Goal: Task Accomplishment & Management: Manage account settings

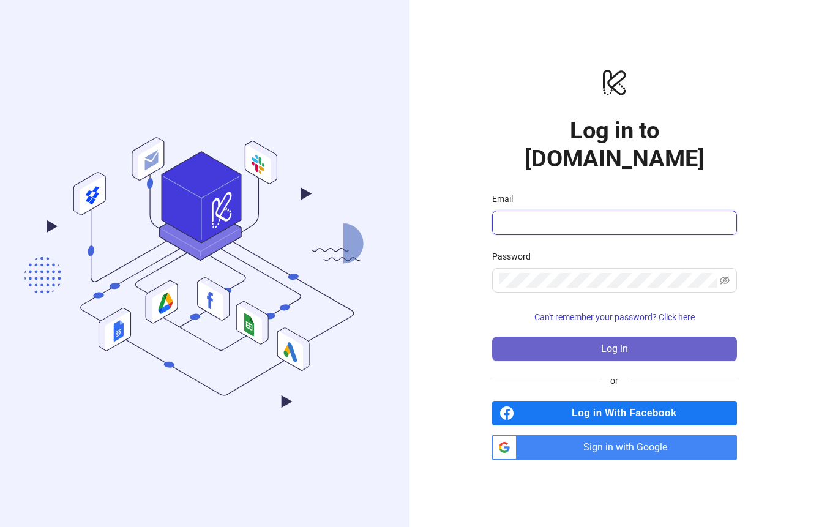
type input "**********"
click at [528, 340] on button "Log in" at bounding box center [614, 349] width 245 height 24
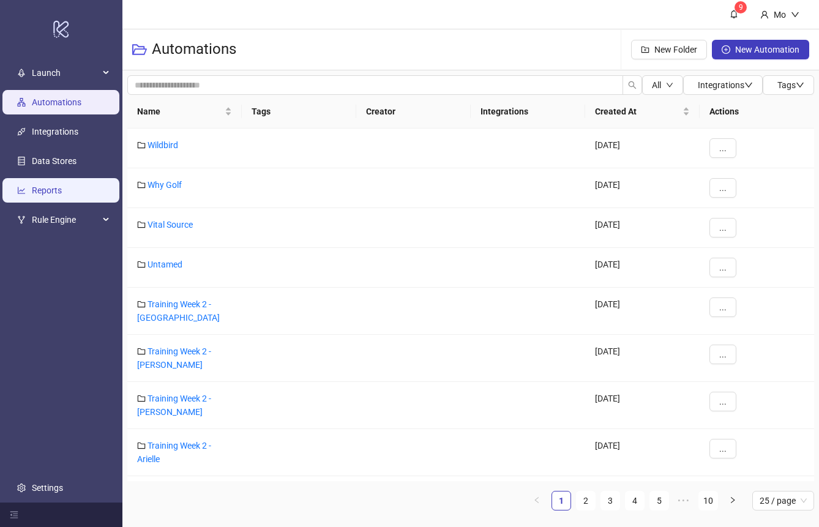
click at [52, 185] on link "Reports" at bounding box center [47, 190] width 30 height 10
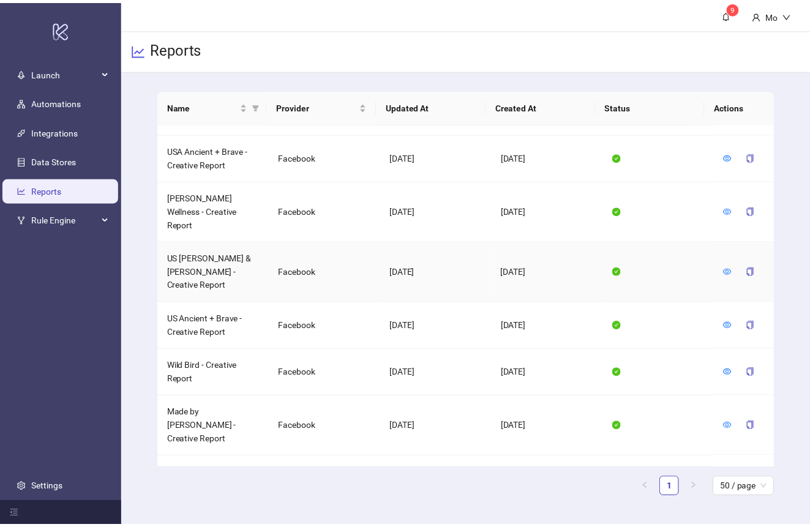
scroll to position [267, 0]
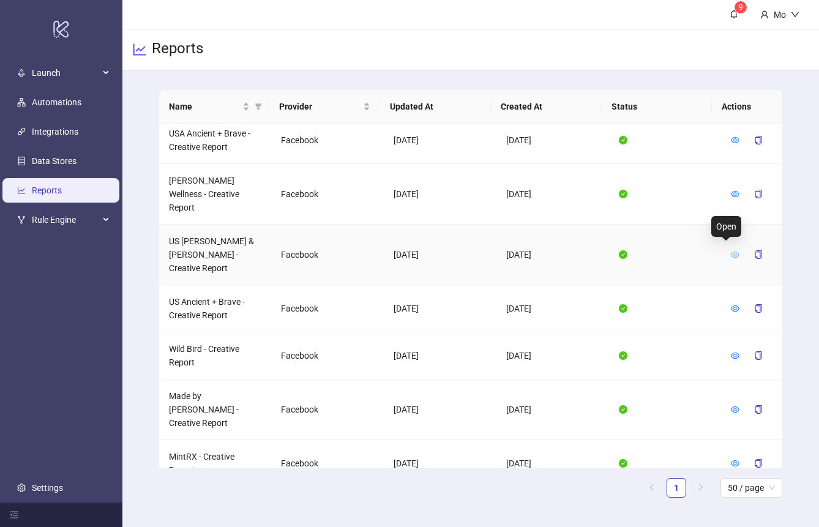
click at [731, 250] on icon "eye" at bounding box center [735, 254] width 9 height 9
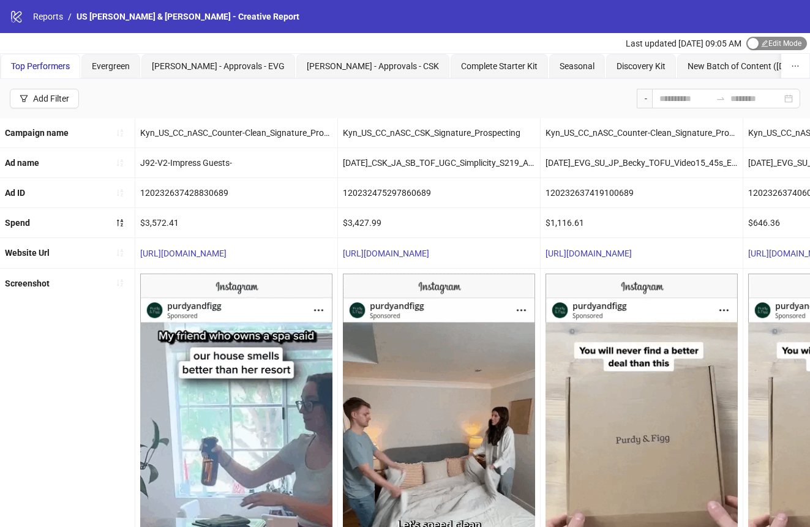
click at [752, 45] on div "button" at bounding box center [752, 43] width 11 height 11
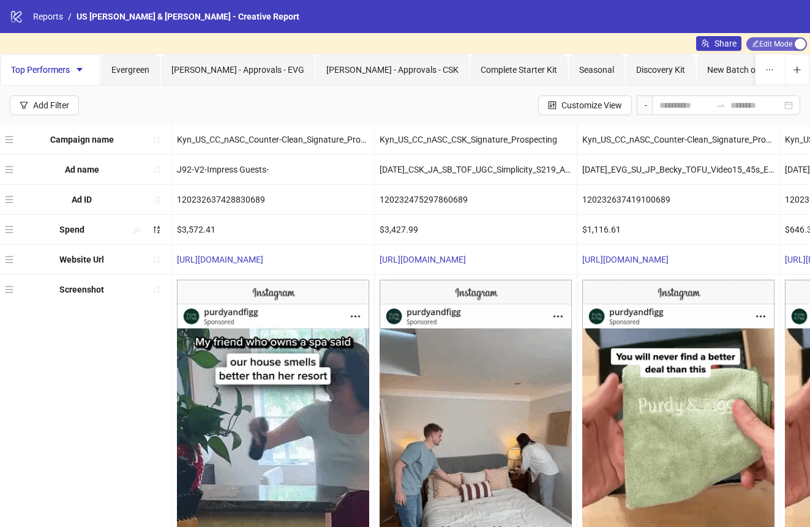
click at [752, 46] on span "Edit Mode Edit Mode" at bounding box center [776, 43] width 61 height 13
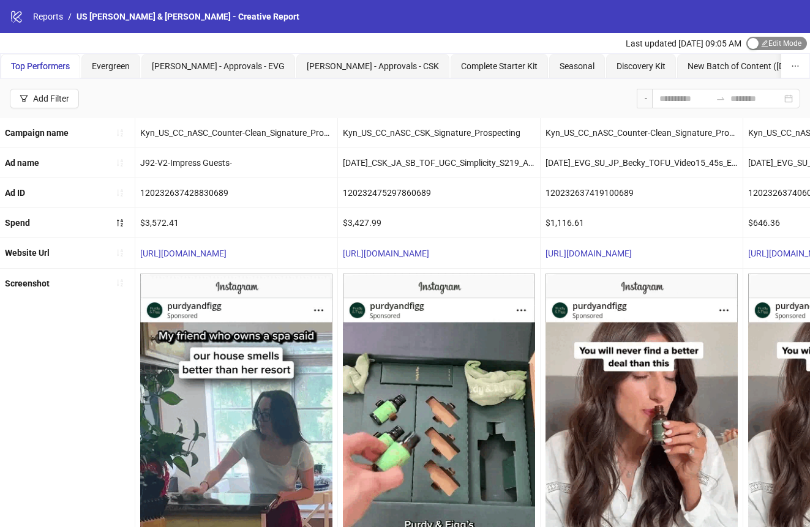
click at [771, 41] on span "Edit Mode Edit Mode" at bounding box center [776, 43] width 61 height 13
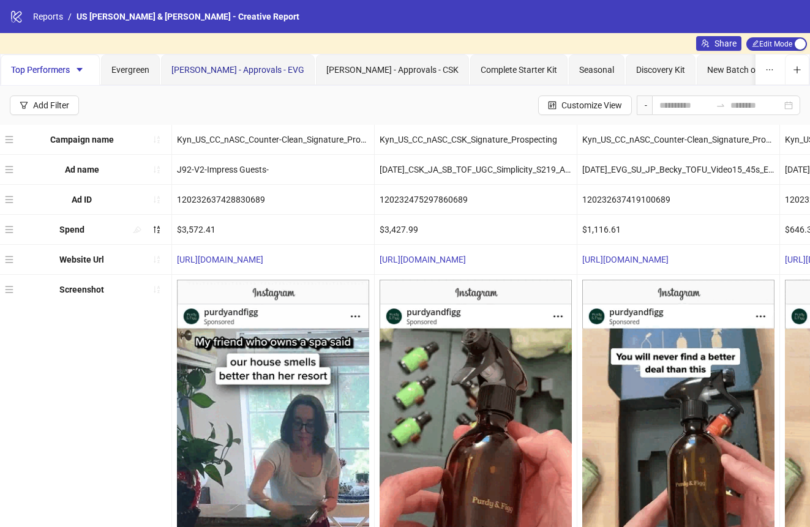
click at [259, 67] on span "[PERSON_NAME] - Approvals - EVG" at bounding box center [237, 70] width 133 height 10
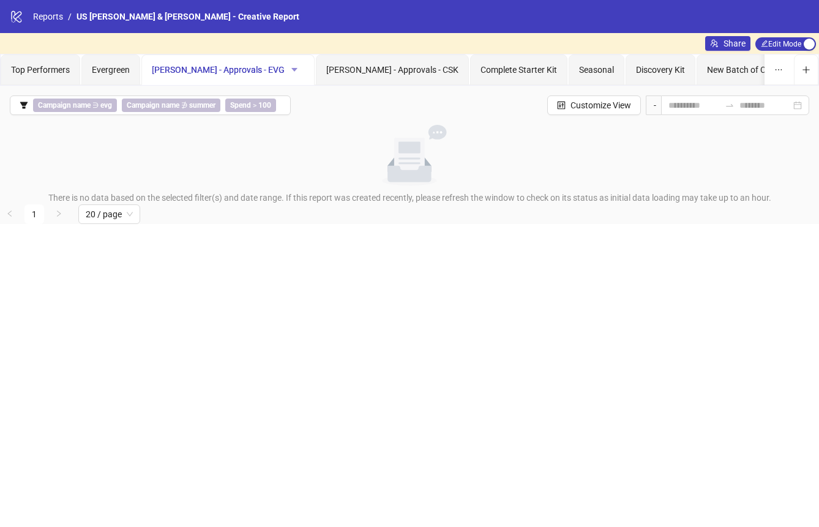
click at [291, 69] on icon "caret-down" at bounding box center [294, 70] width 6 height 4
click at [279, 135] on span "Delete" at bounding box center [287, 133] width 43 height 13
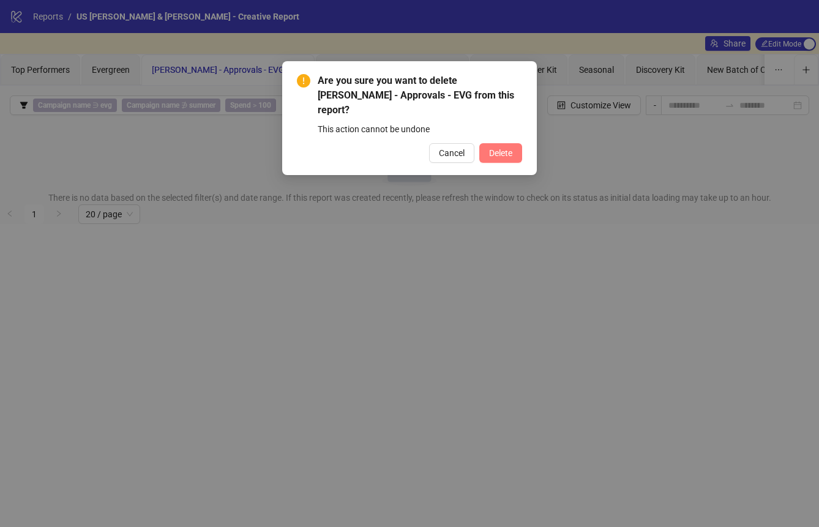
click at [502, 143] on button "Delete" at bounding box center [500, 153] width 43 height 20
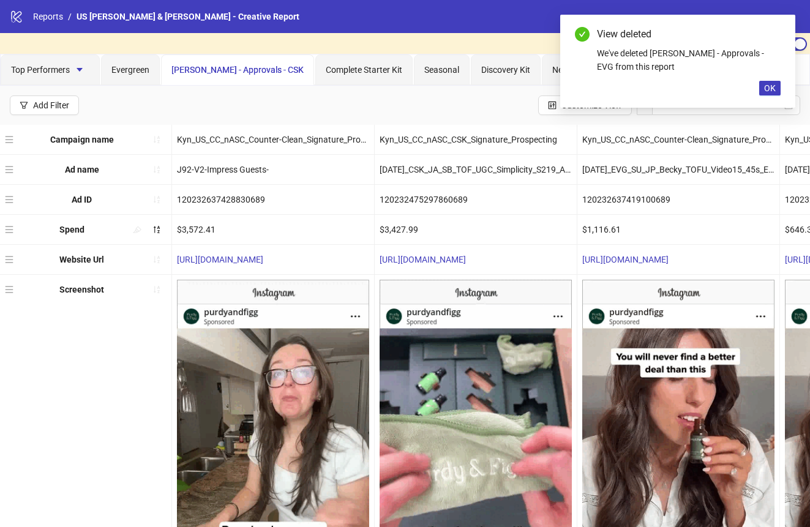
click at [269, 68] on span "[PERSON_NAME] - Approvals - CSK" at bounding box center [237, 70] width 132 height 10
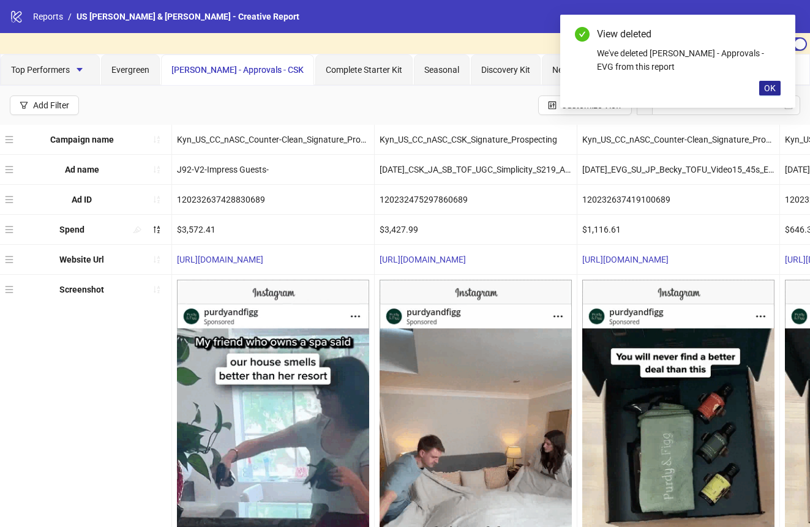
click at [763, 88] on button "OK" at bounding box center [769, 88] width 21 height 15
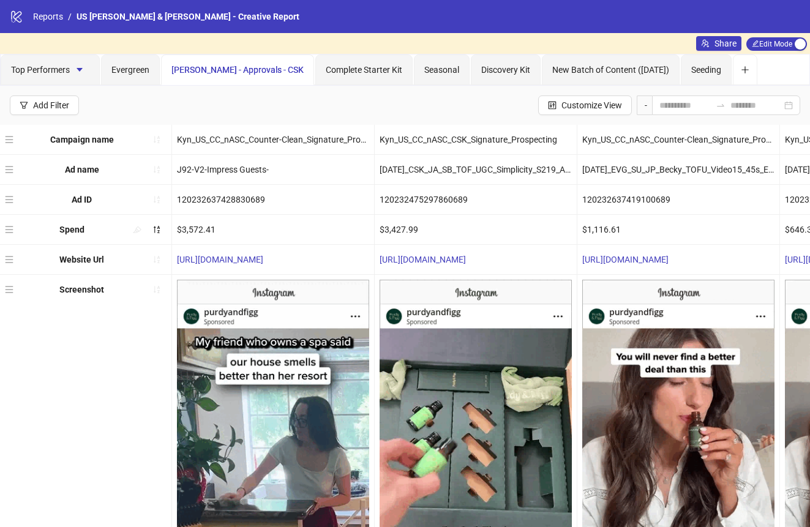
click at [259, 74] on span "[PERSON_NAME] - Approvals - CSK" at bounding box center [237, 70] width 132 height 10
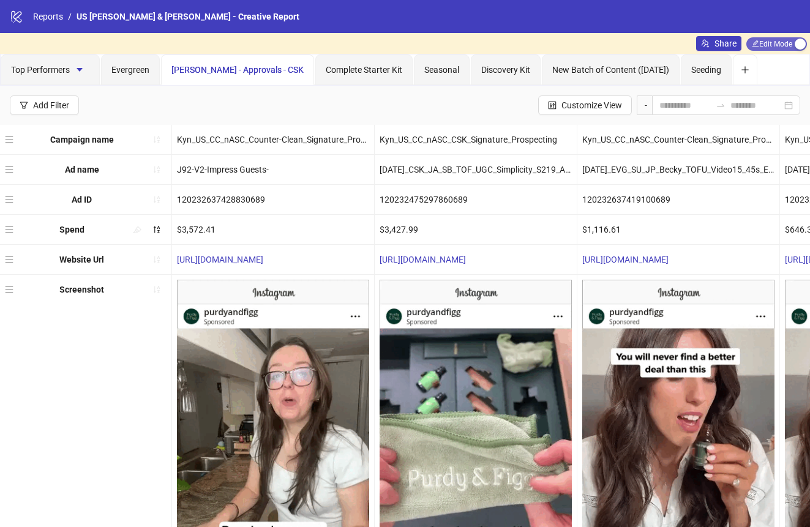
click at [785, 48] on span "Edit Mode Edit Mode" at bounding box center [776, 43] width 61 height 13
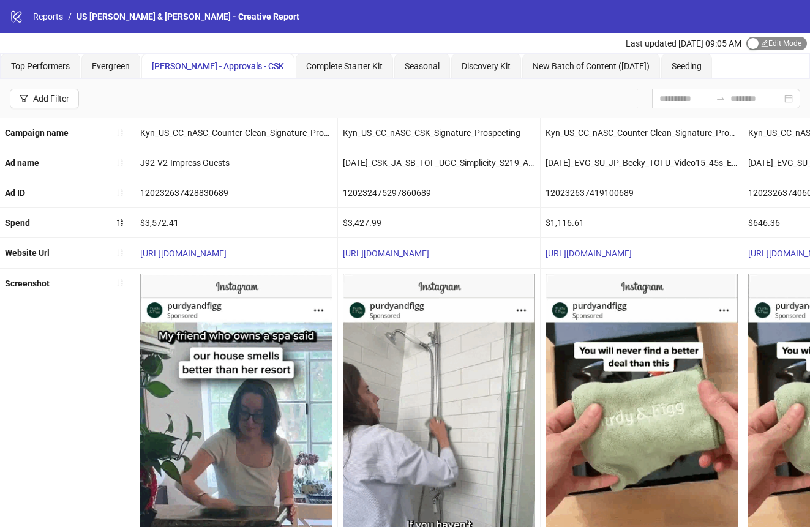
click at [785, 43] on span "Edit Mode Edit Mode" at bounding box center [776, 43] width 61 height 13
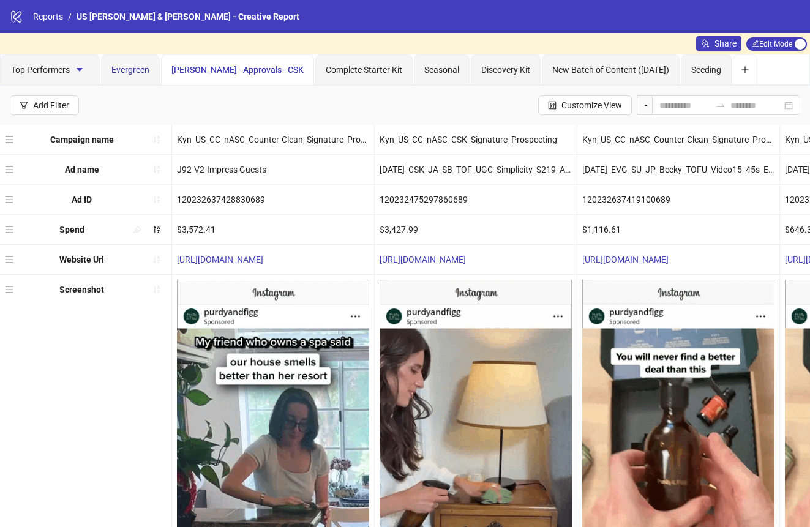
click at [137, 67] on span "Evergreen" at bounding box center [130, 70] width 38 height 10
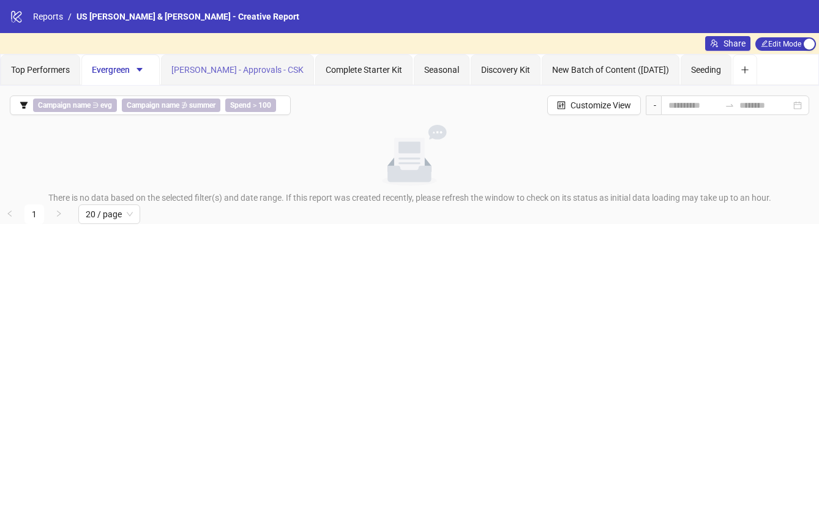
click at [234, 57] on div "[PERSON_NAME] - Approvals - CSK" at bounding box center [237, 69] width 153 height 31
click at [284, 67] on button "button" at bounding box center [294, 70] width 20 height 20
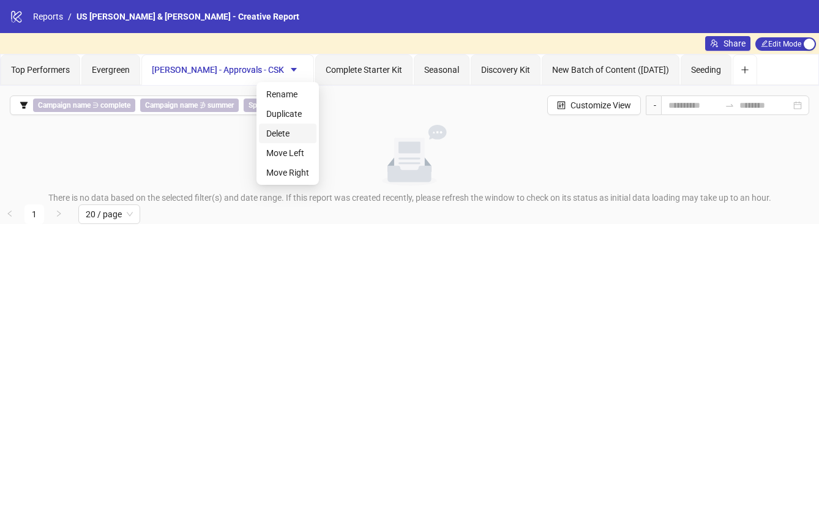
click at [281, 125] on li "Delete" at bounding box center [288, 134] width 58 height 20
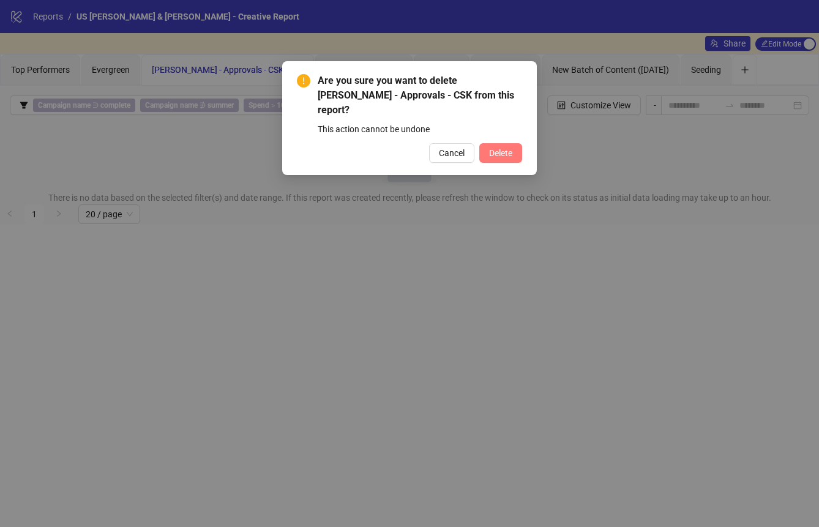
click at [498, 148] on span "Delete" at bounding box center [500, 153] width 23 height 10
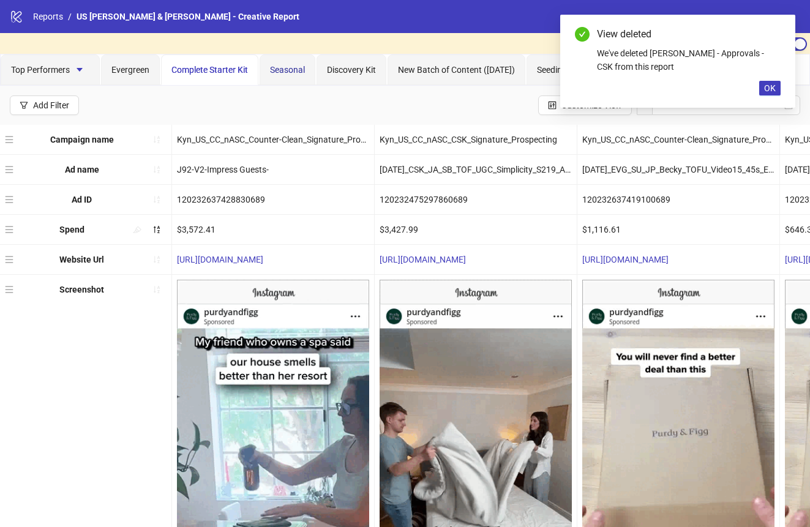
click at [291, 63] on div "Seasonal" at bounding box center [287, 69] width 35 height 13
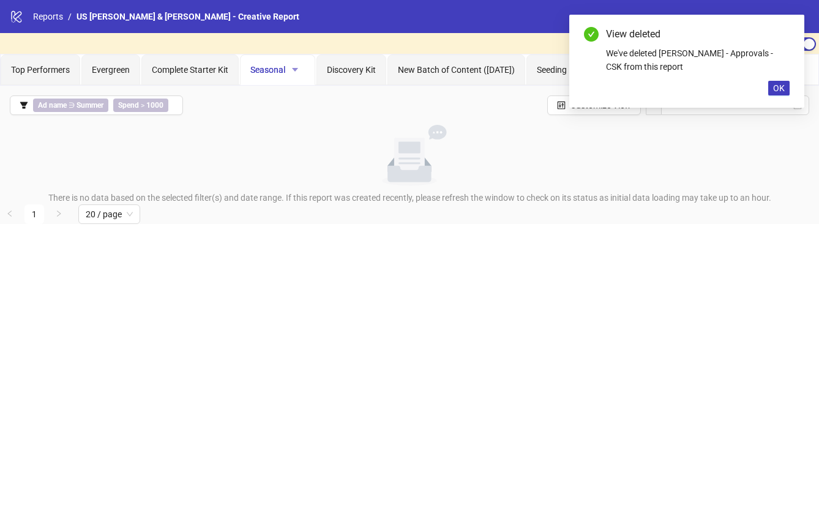
click at [297, 69] on icon "caret-down" at bounding box center [295, 70] width 6 height 4
click at [313, 127] on span "Delete" at bounding box center [318, 133] width 43 height 13
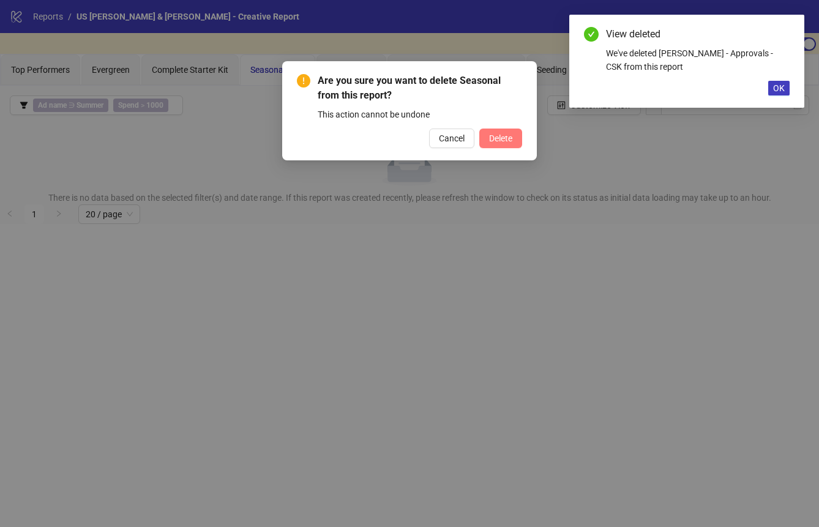
click at [478, 137] on div "Cancel Delete" at bounding box center [409, 139] width 225 height 20
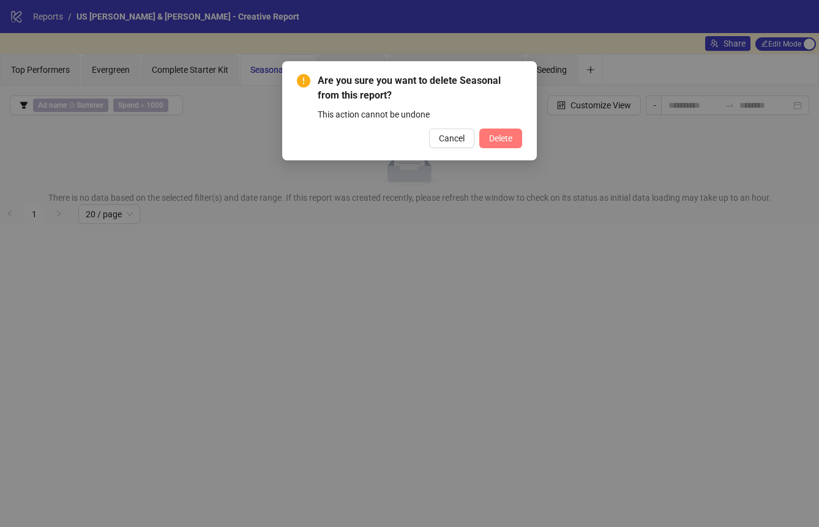
click at [484, 140] on button "Delete" at bounding box center [500, 139] width 43 height 20
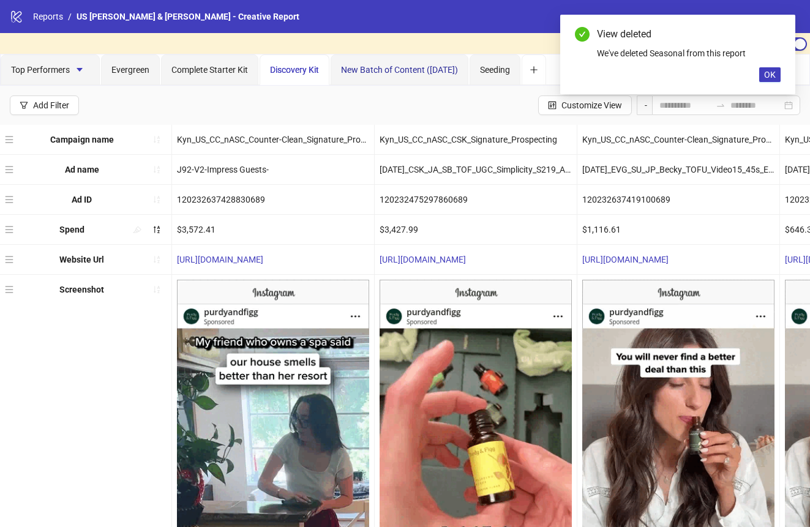
click at [365, 76] on div "New Batch of Content ([DATE])" at bounding box center [399, 69] width 117 height 13
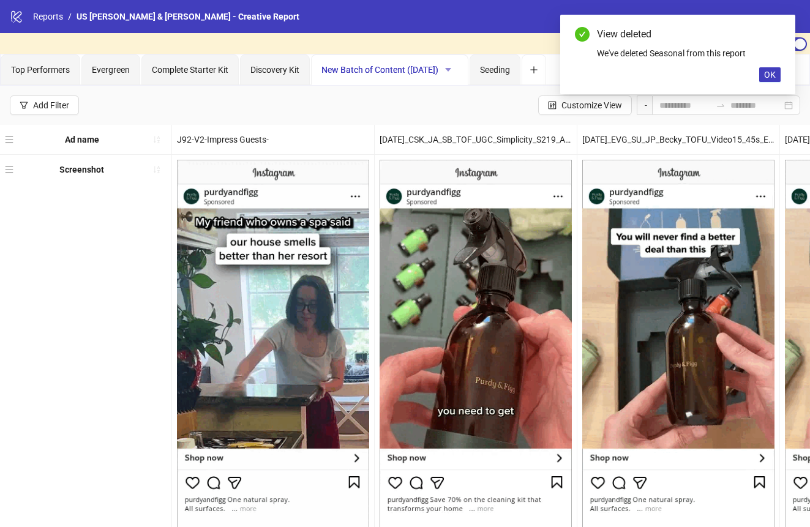
click at [451, 70] on icon "caret-down" at bounding box center [448, 70] width 6 height 4
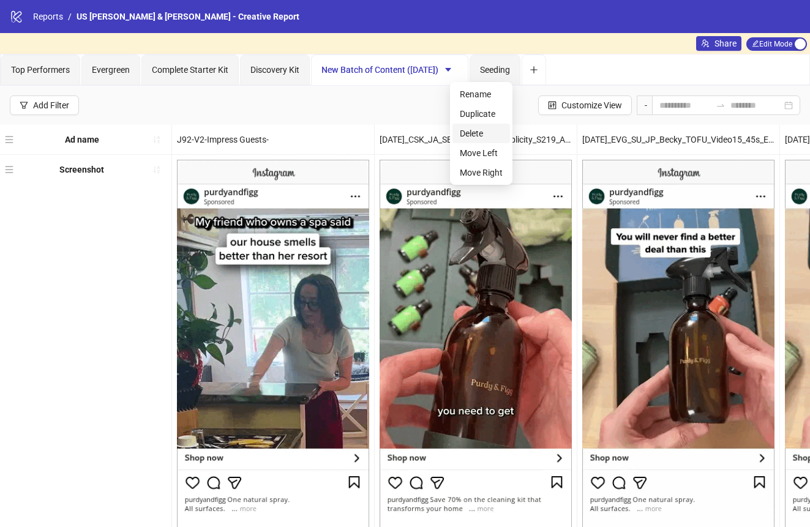
click at [460, 135] on span "Delete" at bounding box center [481, 133] width 43 height 13
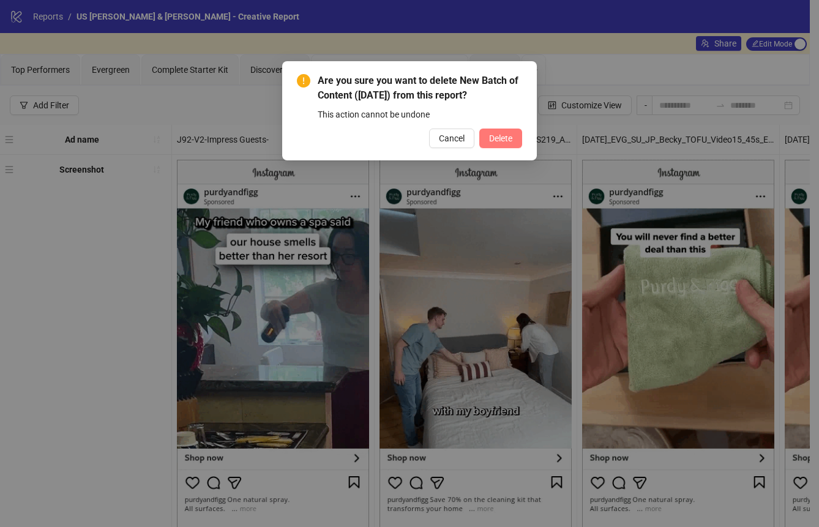
click at [496, 138] on span "Delete" at bounding box center [500, 138] width 23 height 10
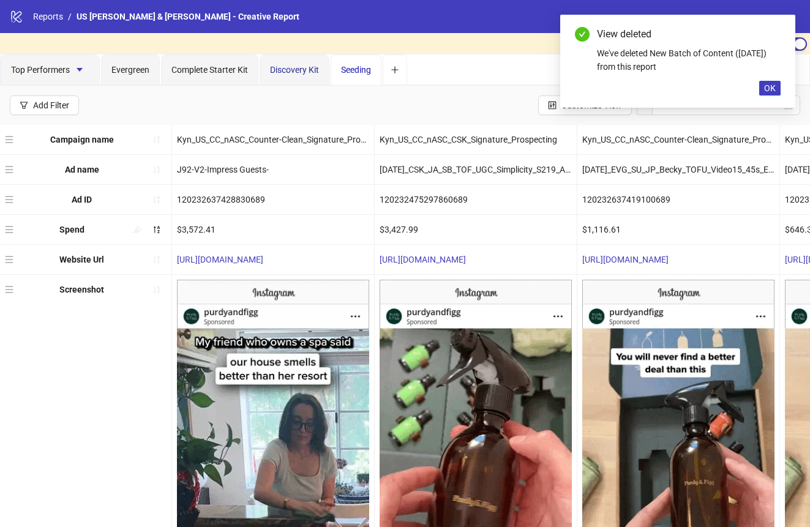
click at [304, 63] on div "Discovery Kit" at bounding box center [294, 69] width 49 height 13
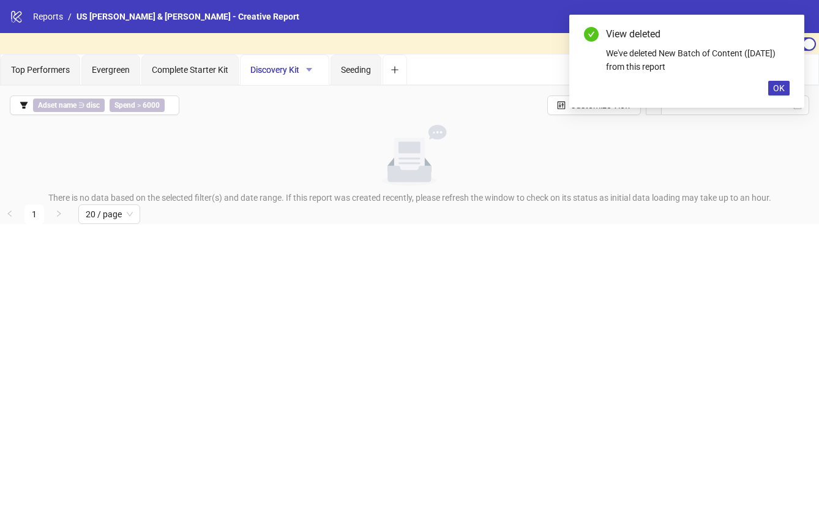
click at [313, 69] on icon "caret-down" at bounding box center [309, 69] width 9 height 9
click at [316, 133] on span "Delete" at bounding box center [334, 133] width 43 height 13
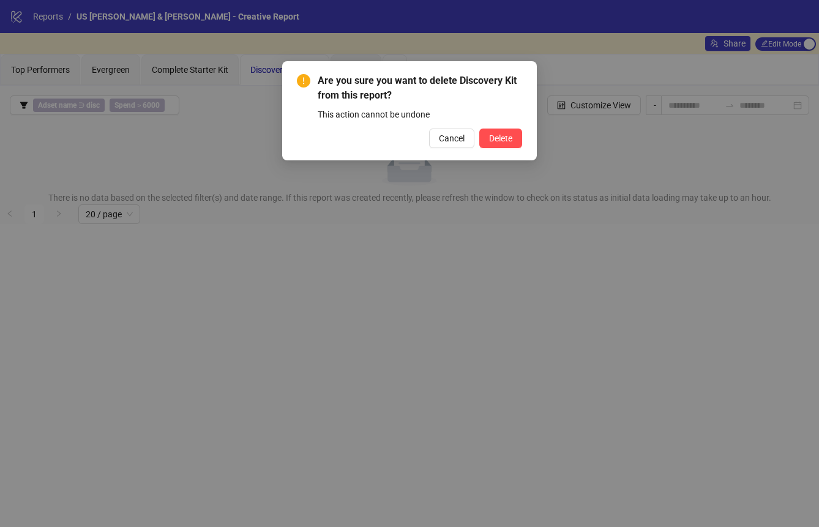
click at [476, 140] on div "Cancel Delete" at bounding box center [409, 139] width 225 height 20
click at [493, 140] on span "Delete" at bounding box center [500, 138] width 23 height 10
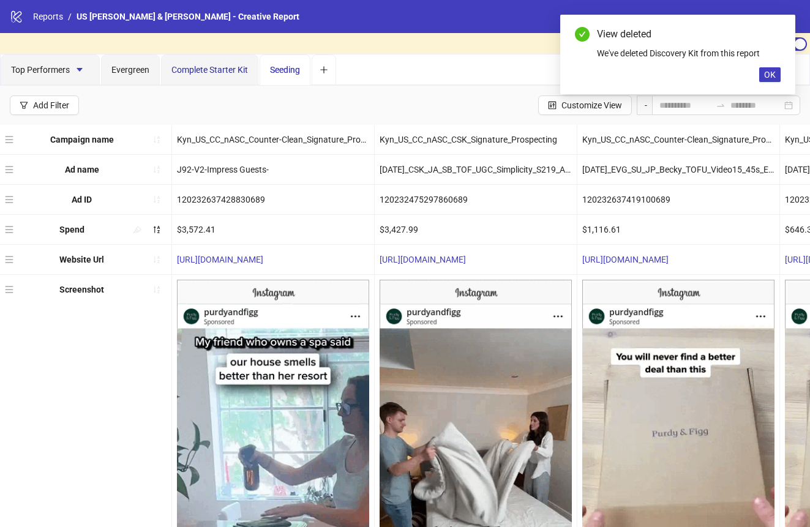
click at [223, 74] on span "Complete Starter Kit" at bounding box center [209, 70] width 77 height 10
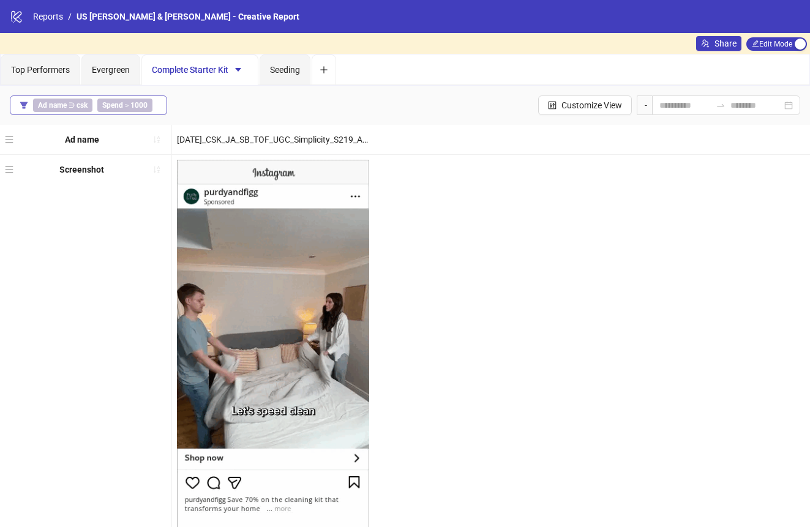
click at [68, 110] on span "Ad name ∋ csk" at bounding box center [62, 105] width 59 height 13
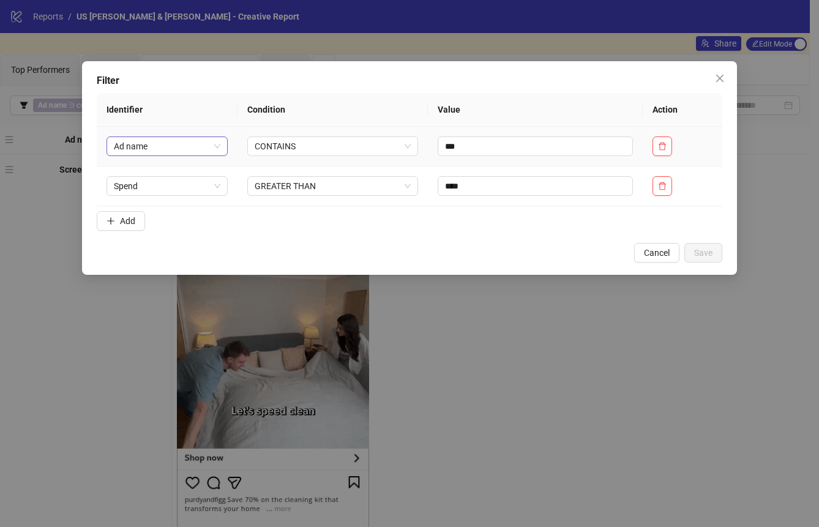
click at [222, 146] on div "Ad name" at bounding box center [167, 146] width 122 height 20
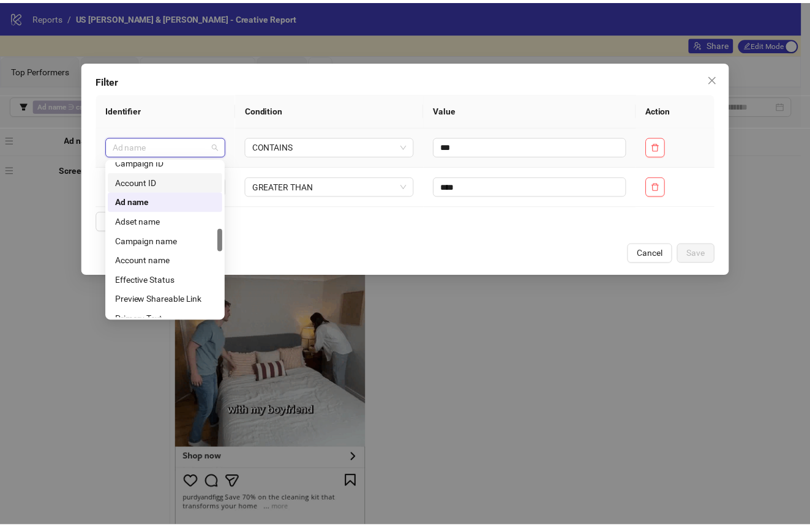
scroll to position [460, 0]
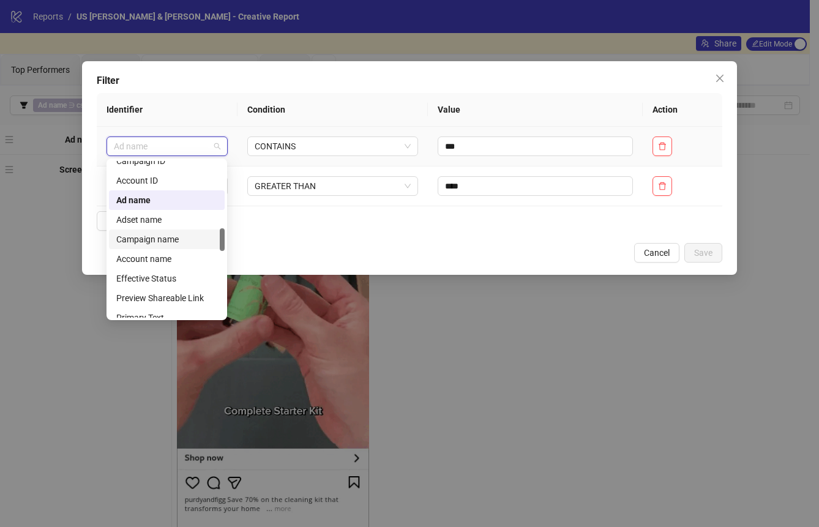
click at [166, 245] on div "Campaign name" at bounding box center [166, 239] width 101 height 13
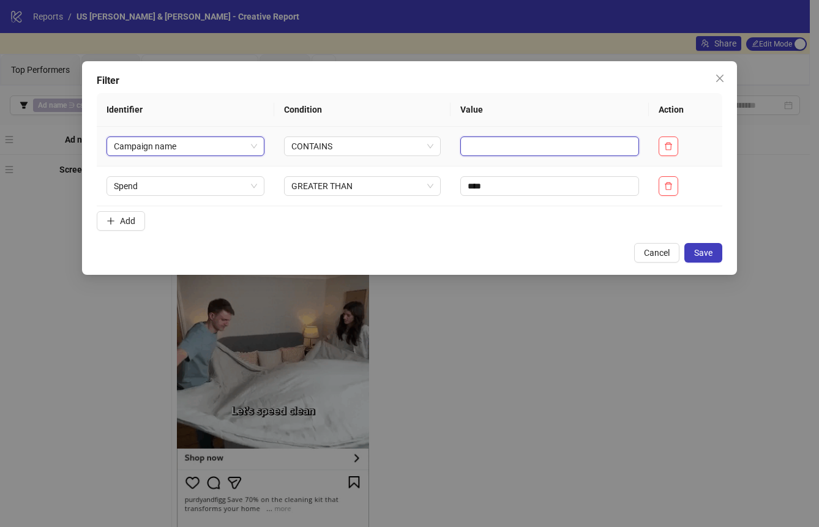
click at [474, 150] on input "text" at bounding box center [549, 146] width 179 height 20
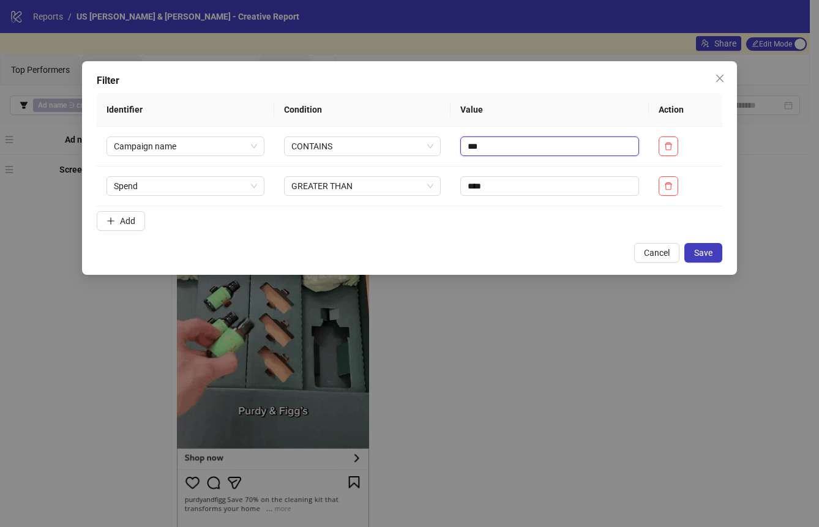
type input "***"
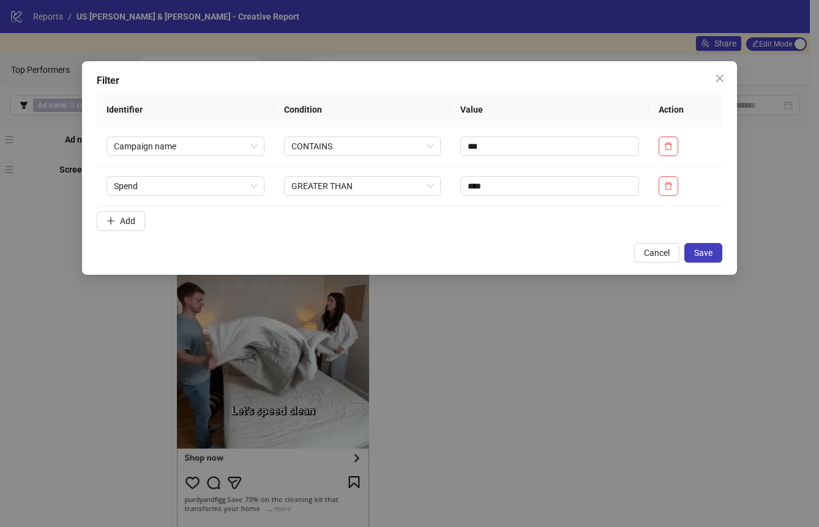
click at [723, 254] on div "Filter Identifier Condition Value Action Campaign name CONTAINS *** Spend GREAT…" at bounding box center [409, 168] width 655 height 214
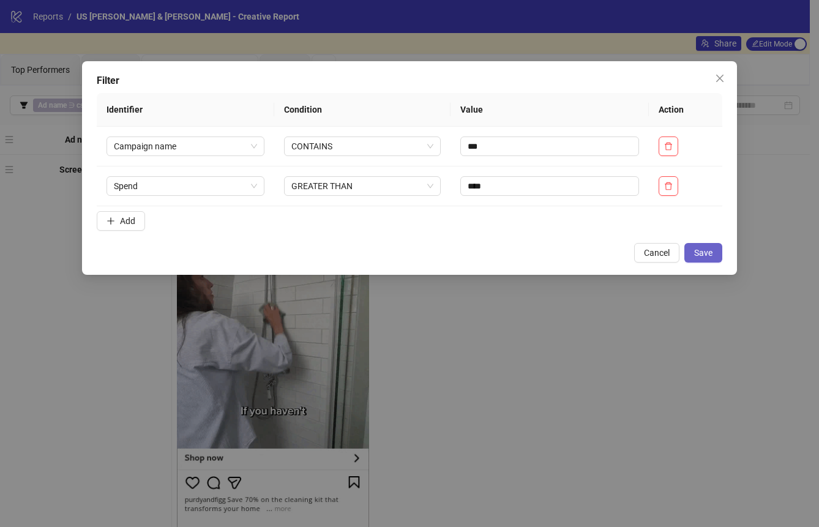
click at [701, 254] on span "Save" at bounding box center [703, 253] width 18 height 10
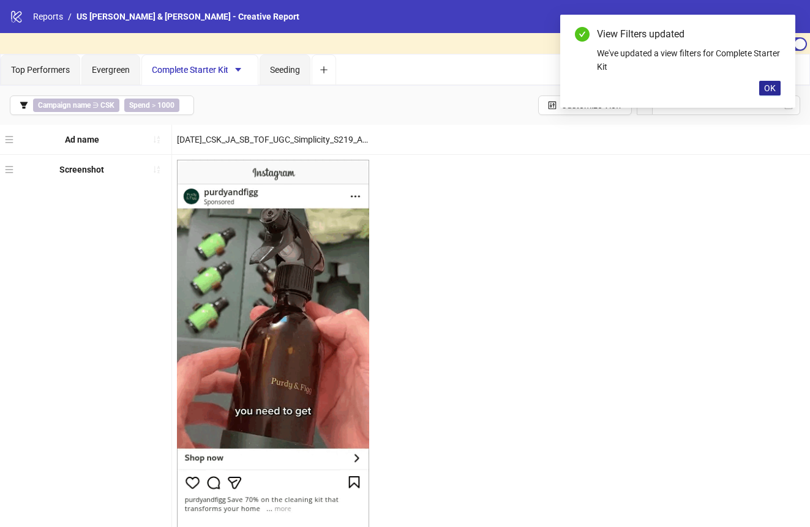
click at [770, 90] on span "OK" at bounding box center [770, 88] width 12 height 10
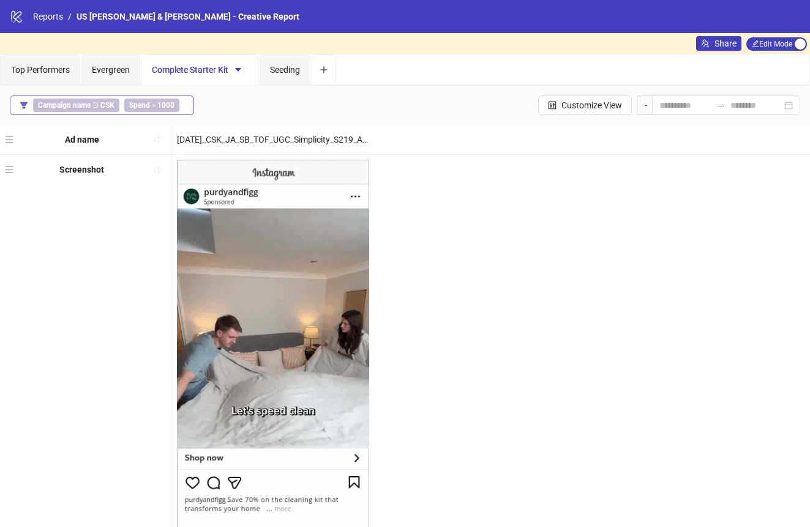
click at [184, 110] on button "Campaign name ∋ CSK Spend > 1000" at bounding box center [102, 105] width 184 height 20
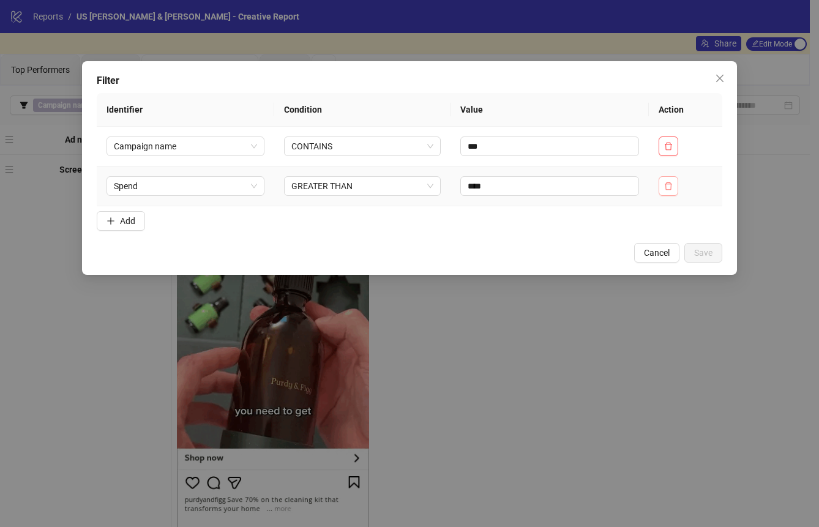
click at [675, 185] on button "button" at bounding box center [669, 186] width 20 height 20
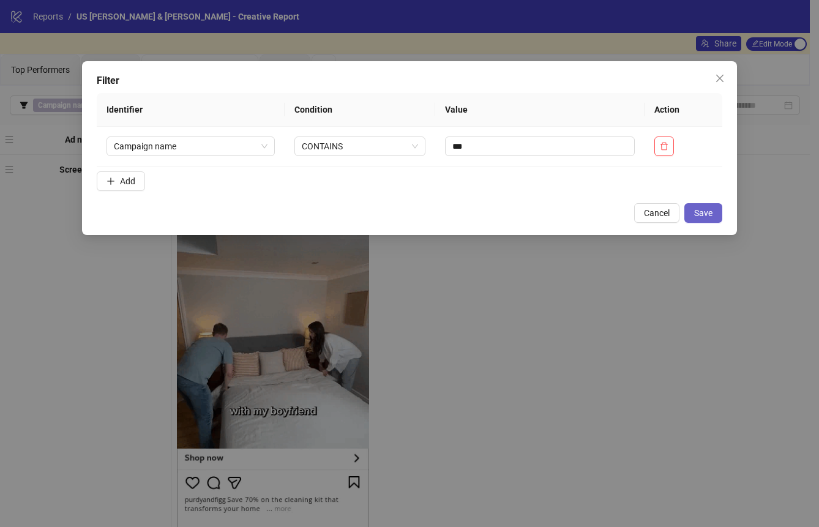
click at [698, 208] on span "Save" at bounding box center [703, 213] width 18 height 10
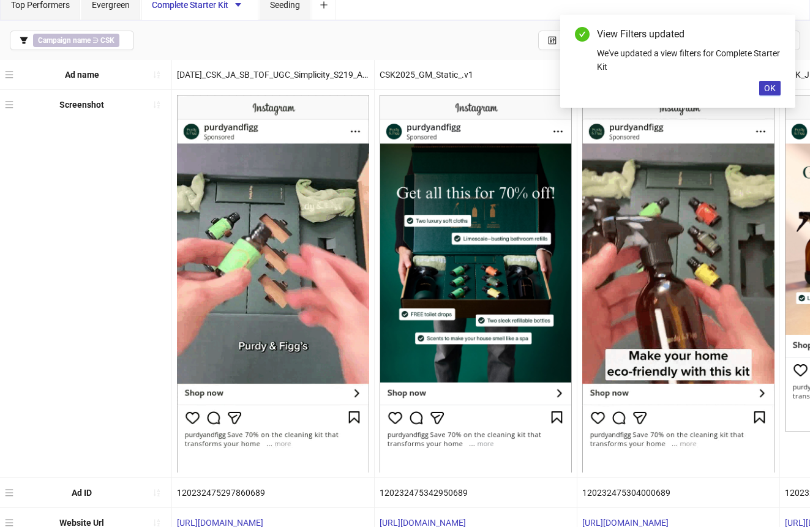
scroll to position [0, 0]
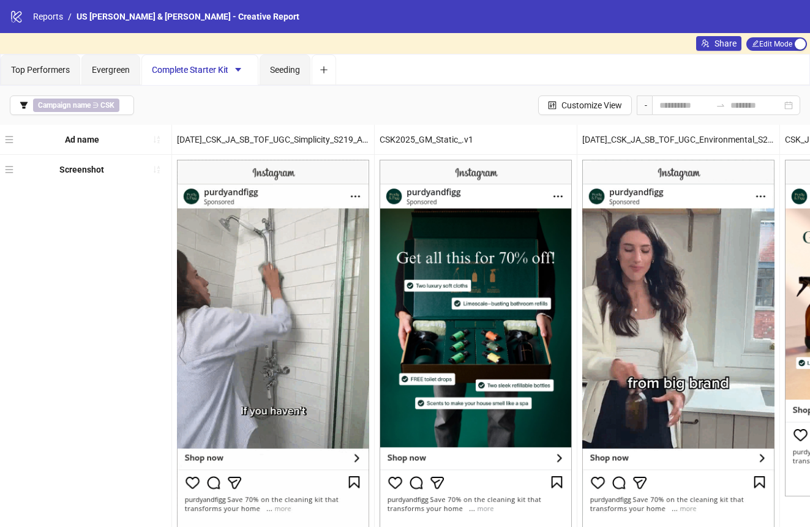
click at [196, 64] on div "Complete Starter Kit" at bounding box center [200, 70] width 96 height 20
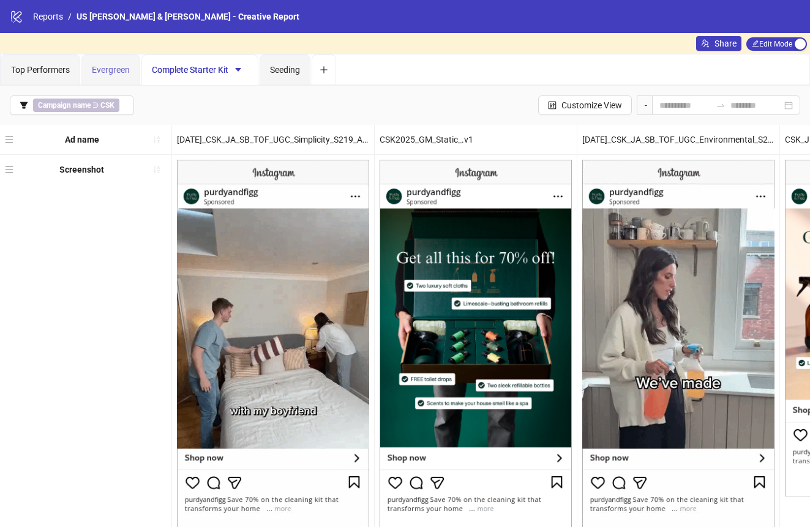
click at [106, 61] on div "Evergreen" at bounding box center [110, 69] width 59 height 31
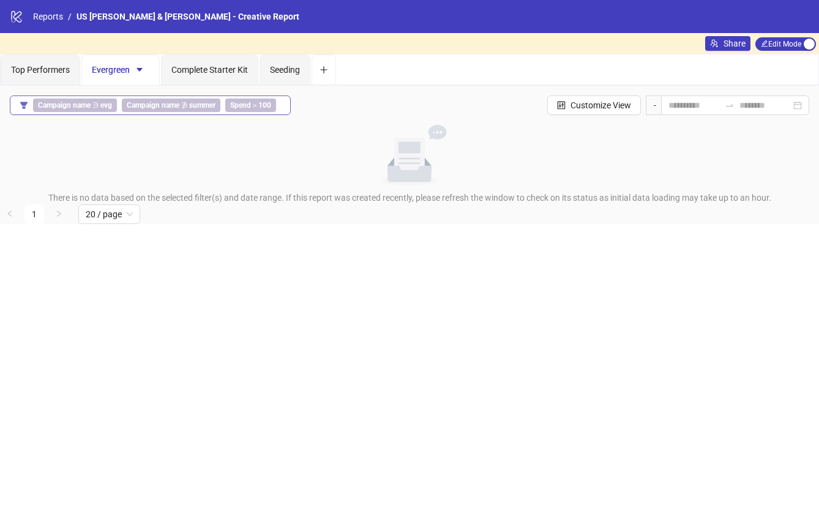
click at [244, 106] on b "Spend" at bounding box center [240, 105] width 21 height 9
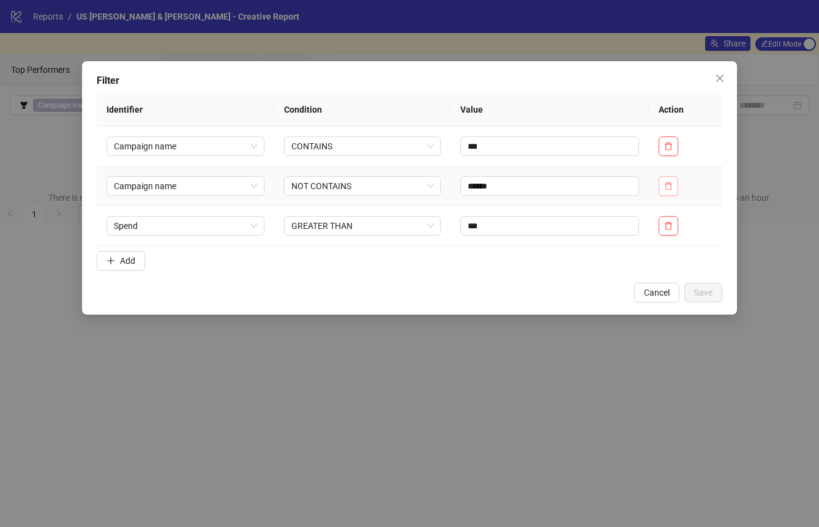
click at [673, 185] on button "button" at bounding box center [669, 186] width 20 height 20
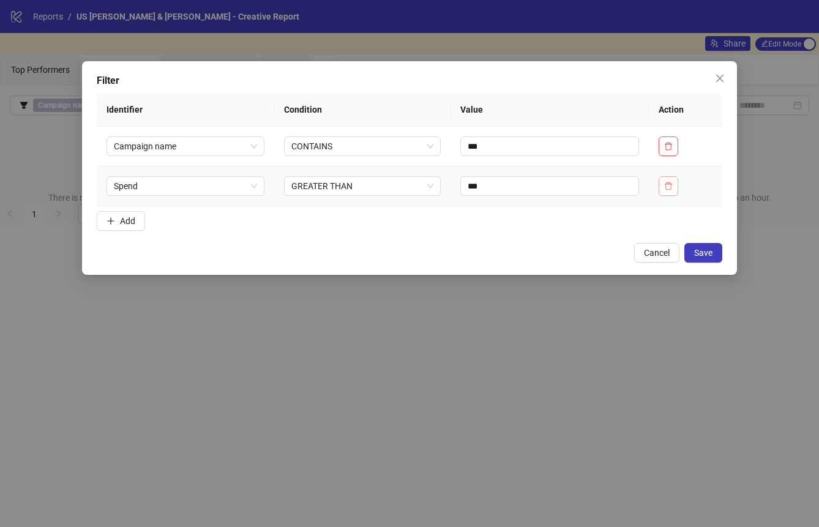
click at [670, 184] on icon "delete" at bounding box center [668, 186] width 9 height 9
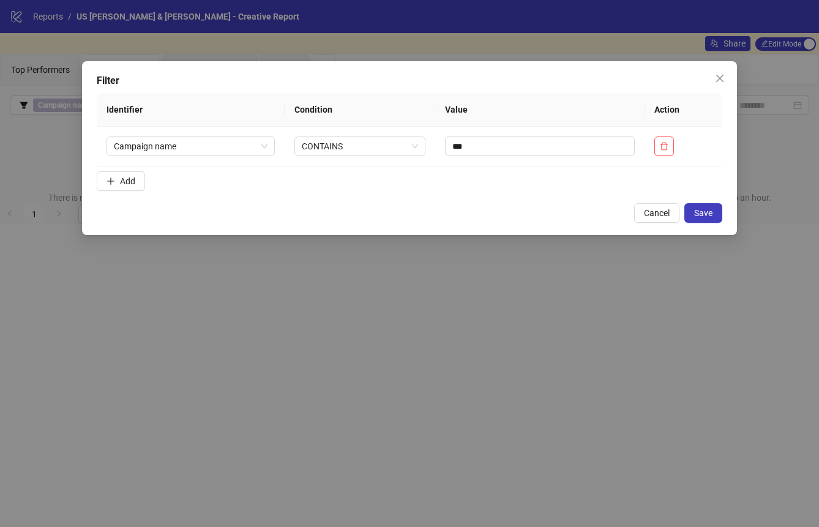
click at [670, 184] on form "Identifier Condition Value Action Campaign name CONTAINS *** Add" at bounding box center [410, 144] width 626 height 103
click at [548, 148] on input "***" at bounding box center [540, 146] width 190 height 20
type input "*******"
click at [690, 214] on button "Save" at bounding box center [703, 213] width 38 height 20
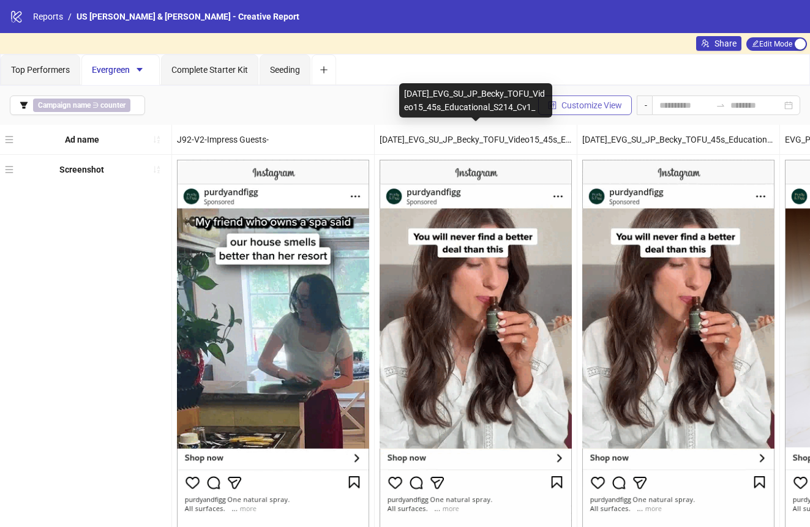
click at [569, 108] on span "Customize View" at bounding box center [591, 105] width 61 height 10
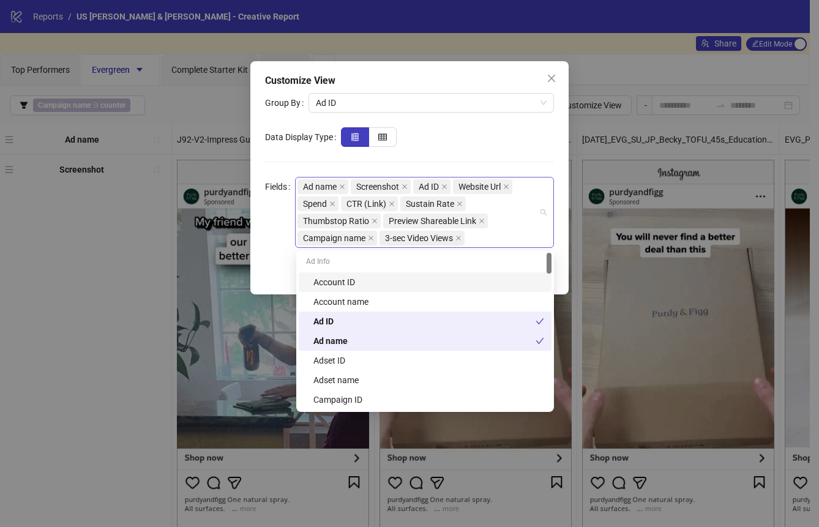
click at [481, 204] on div "Ad name Screenshot Ad ID Website Url Spend CTR (Link) Sustain Rate Thumbstop Ra…" at bounding box center [417, 212] width 241 height 69
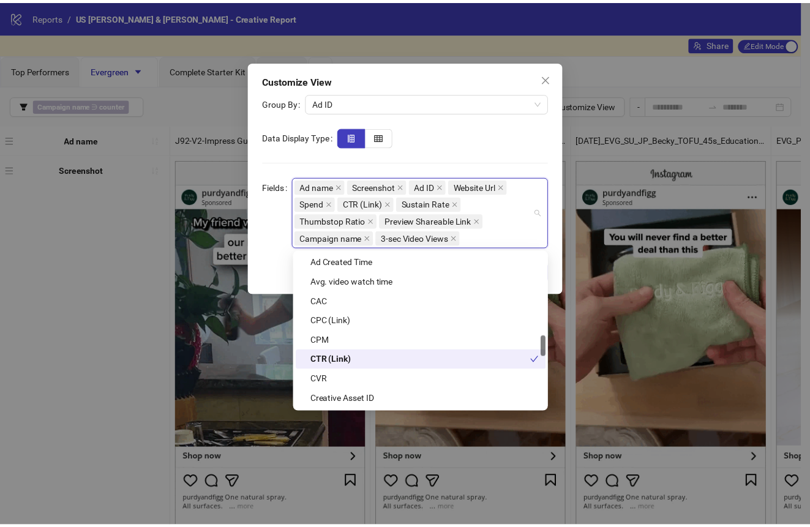
scroll to position [621, 0]
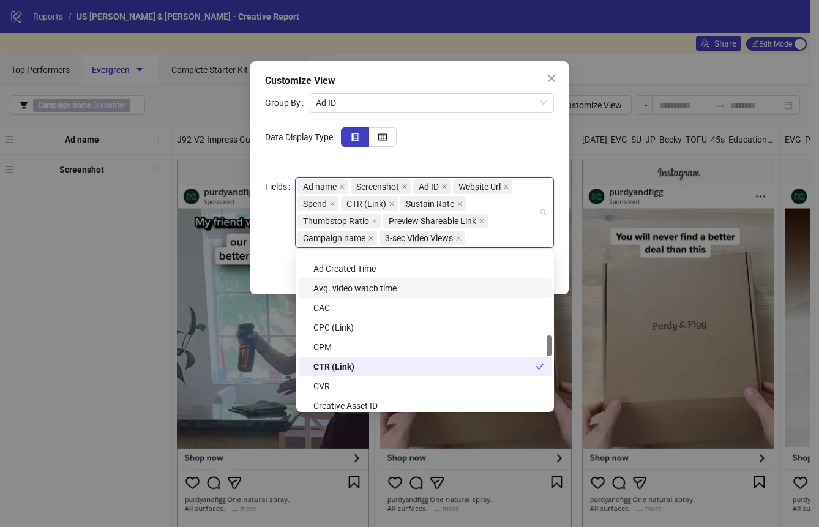
click at [411, 286] on div "Avg. video watch time" at bounding box center [428, 288] width 231 height 13
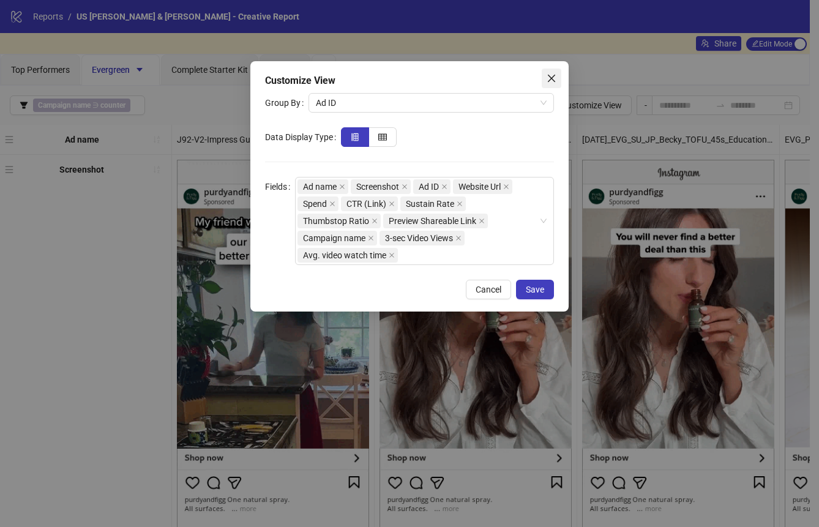
click at [548, 80] on icon "close" at bounding box center [552, 78] width 10 height 10
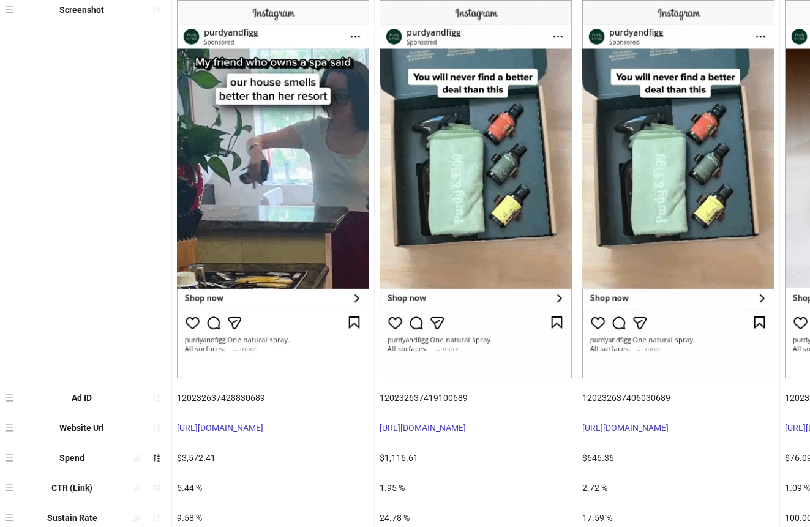
scroll to position [0, 0]
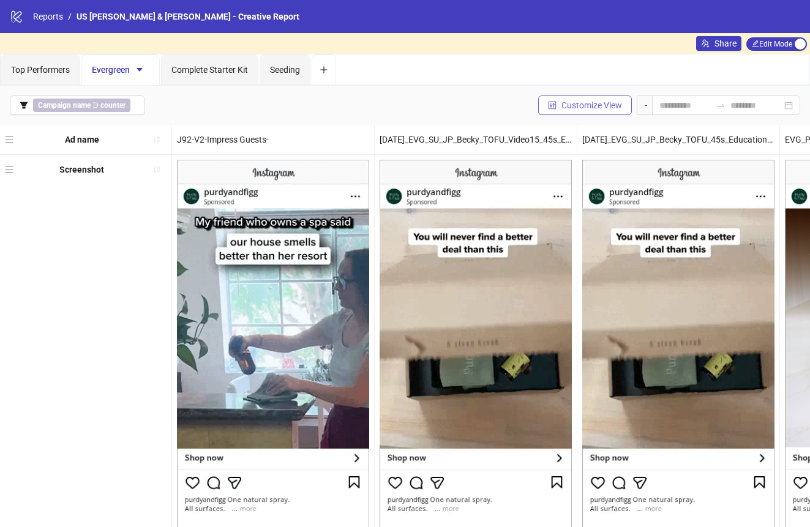
click at [605, 110] on span "Customize View" at bounding box center [591, 105] width 61 height 10
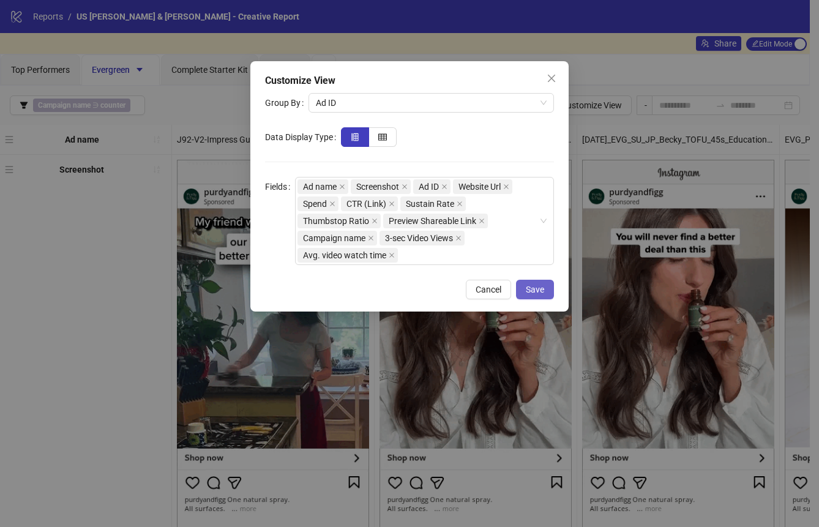
click at [526, 288] on span "Save" at bounding box center [535, 290] width 18 height 10
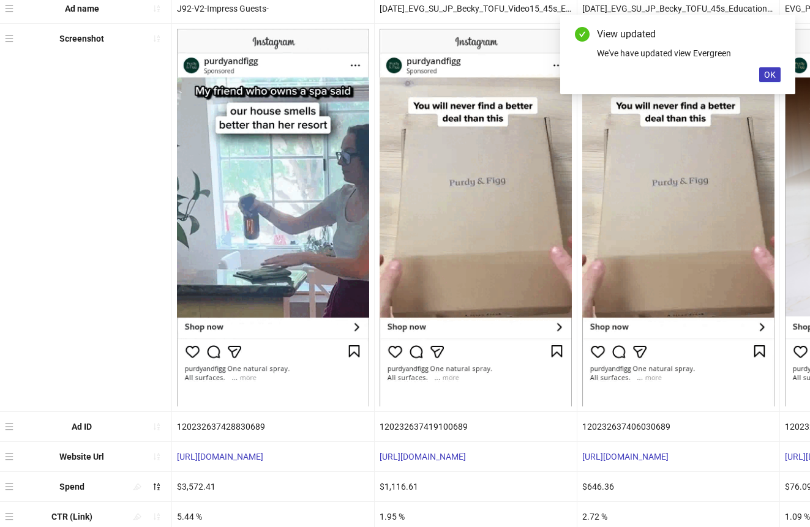
scroll to position [345, 0]
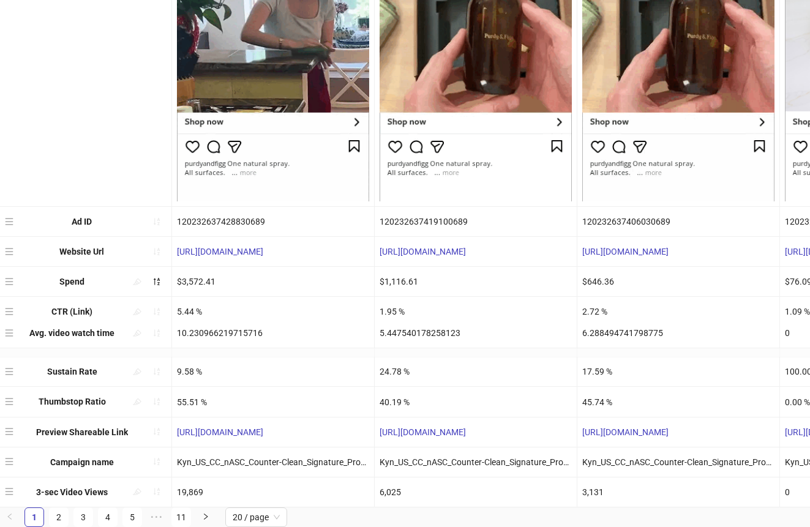
drag, startPoint x: 12, startPoint y: 484, endPoint x: 21, endPoint y: 337, distance: 147.8
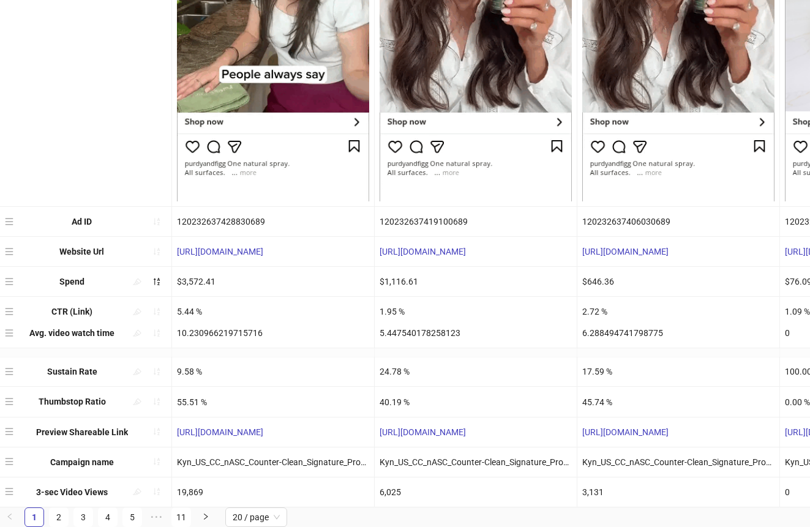
click at [21, 337] on div "Ad name J92-V2-Impress Guests- [DATE]_EVG_SU_JP_Becky_TOFU_Video15_45s_Educatio…" at bounding box center [405, 148] width 810 height 719
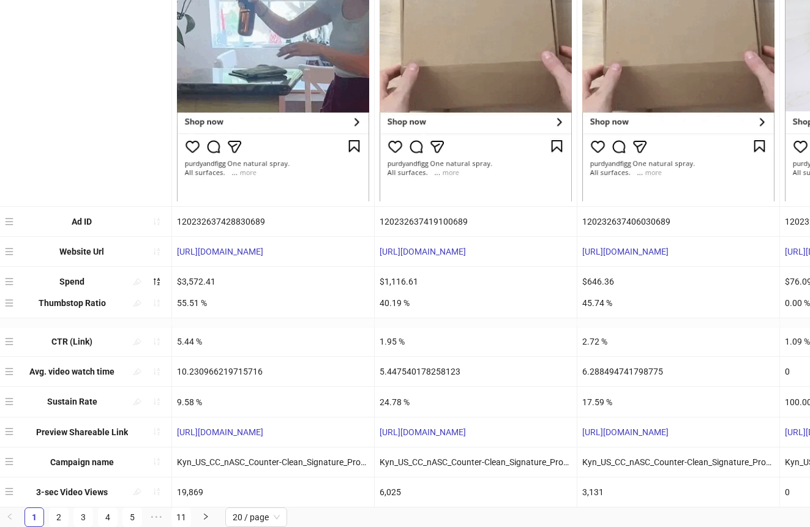
drag, startPoint x: 11, startPoint y: 388, endPoint x: 18, endPoint y: 290, distance: 98.2
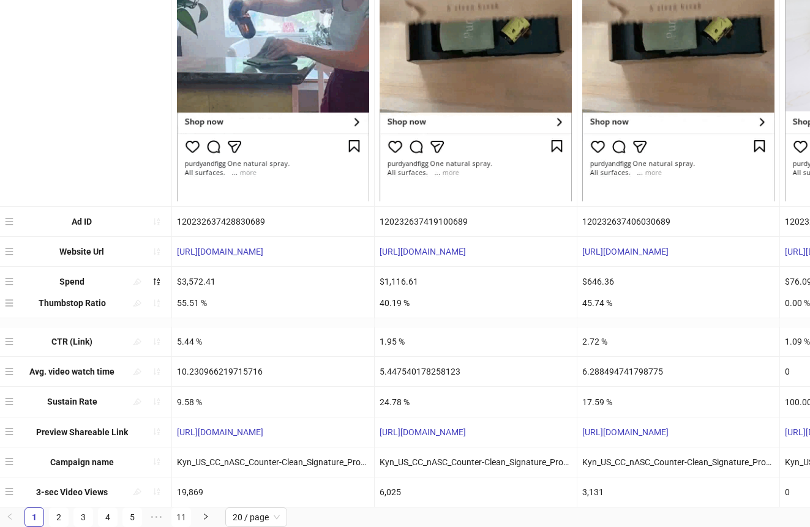
click at [18, 290] on div "Ad name J92-V2-Impress Guests- [DATE]_EVG_SU_JP_Becky_TOFU_Video15_45s_Educatio…" at bounding box center [405, 148] width 810 height 719
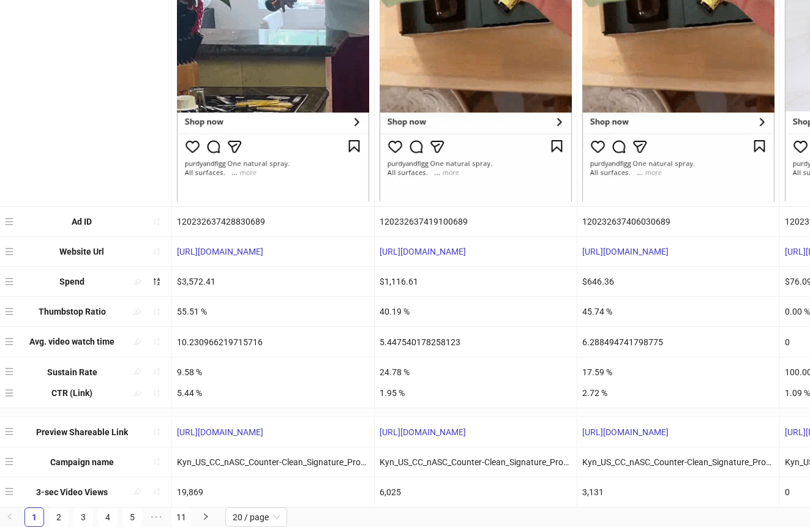
drag, startPoint x: 9, startPoint y: 329, endPoint x: 15, endPoint y: 398, distance: 69.4
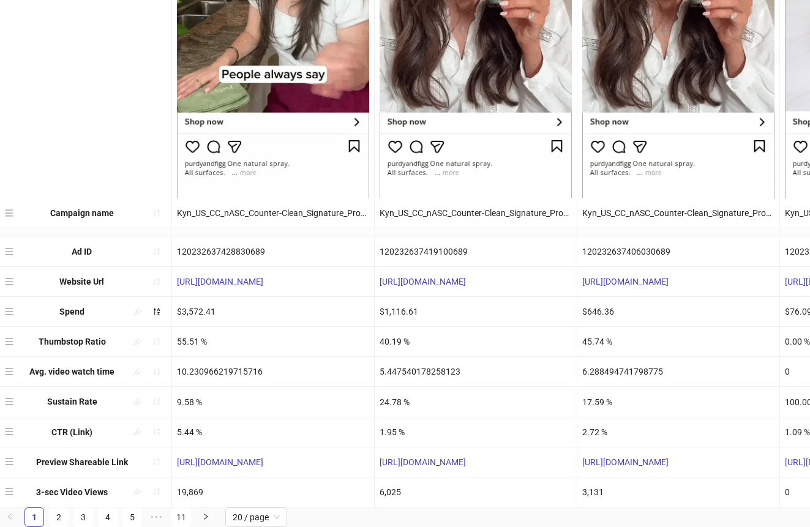
drag, startPoint x: 11, startPoint y: 451, endPoint x: 13, endPoint y: 202, distance: 249.1
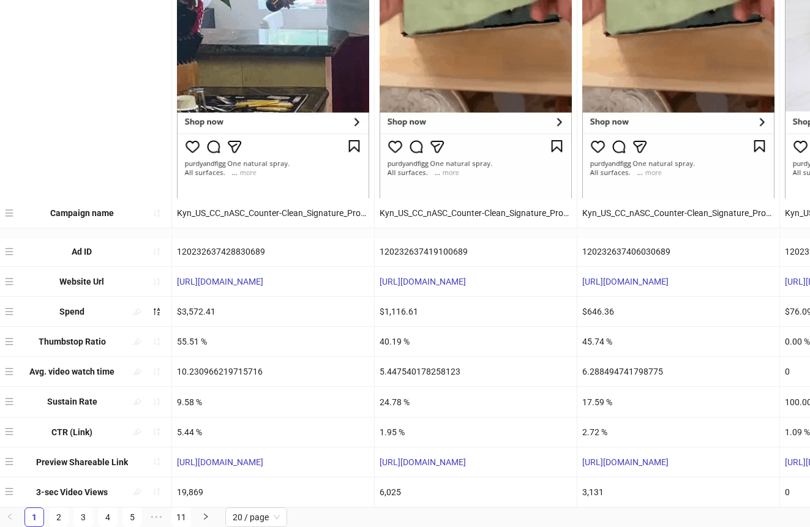
click at [13, 202] on div "Ad name J92-V2-Impress Guests- [DATE]_EVG_SU_JP_Becky_TOFU_Video15_45s_Educatio…" at bounding box center [405, 148] width 810 height 719
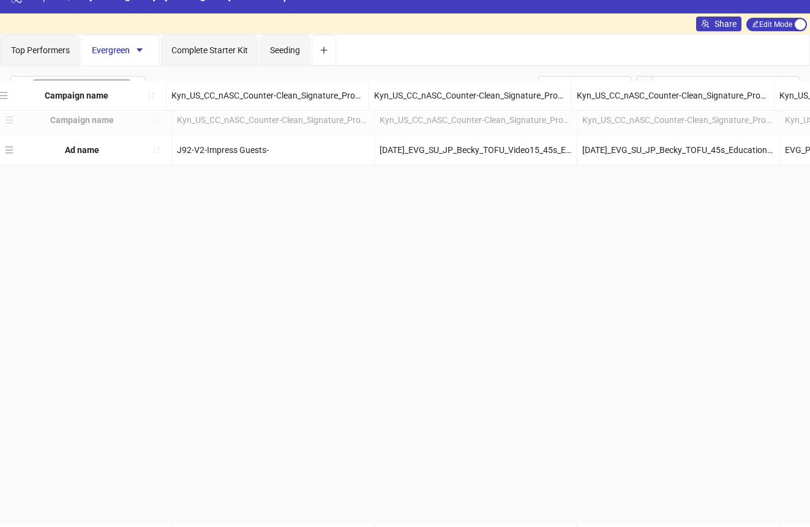
scroll to position [0, 0]
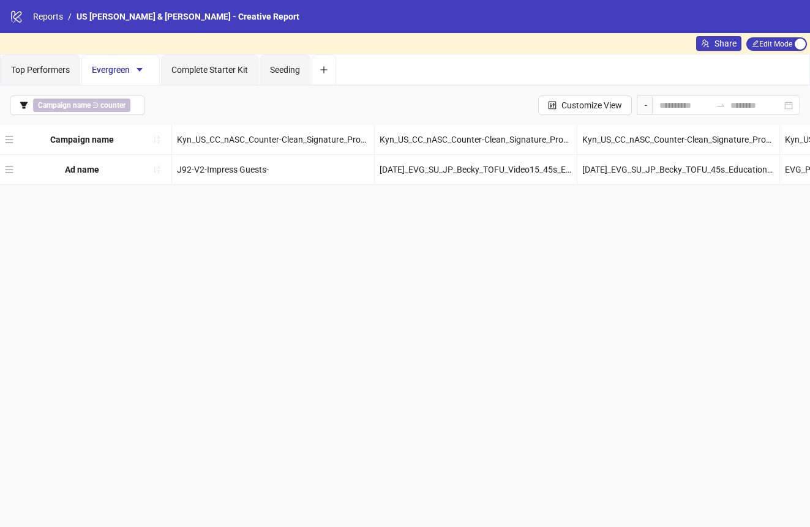
drag, startPoint x: 7, startPoint y: 422, endPoint x: 12, endPoint y: 133, distance: 288.3
click at [12, 133] on div "Ad name J92-V2-Impress Guests- [DATE]_EVG_SU_JP_Becky_TOFU_Video15_45s_Educatio…" at bounding box center [405, 484] width 810 height 719
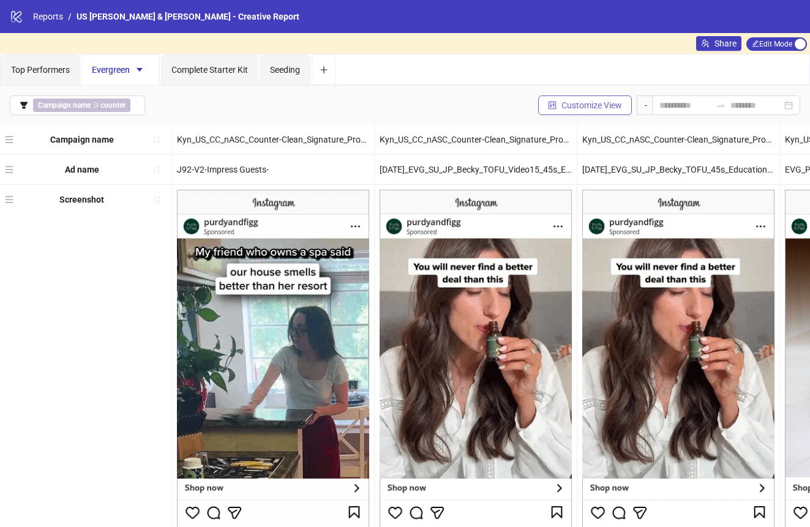
click at [587, 98] on button "Customize View" at bounding box center [585, 105] width 94 height 20
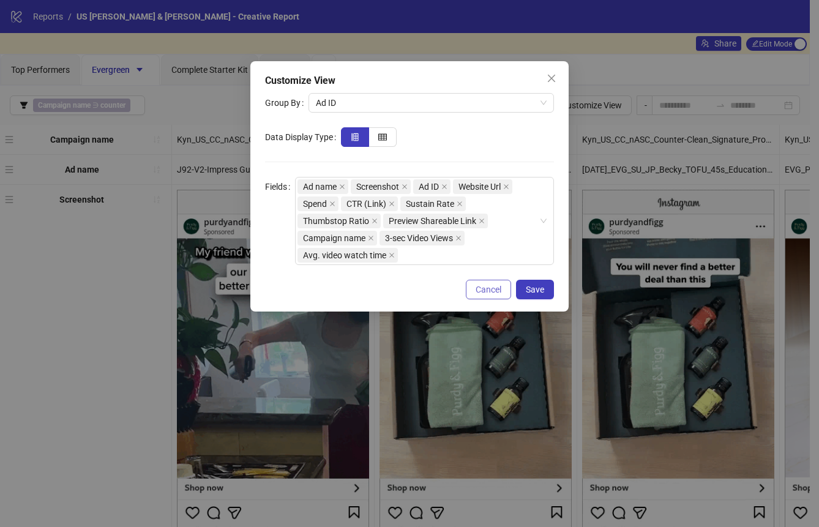
click at [476, 289] on span "Cancel" at bounding box center [489, 290] width 26 height 10
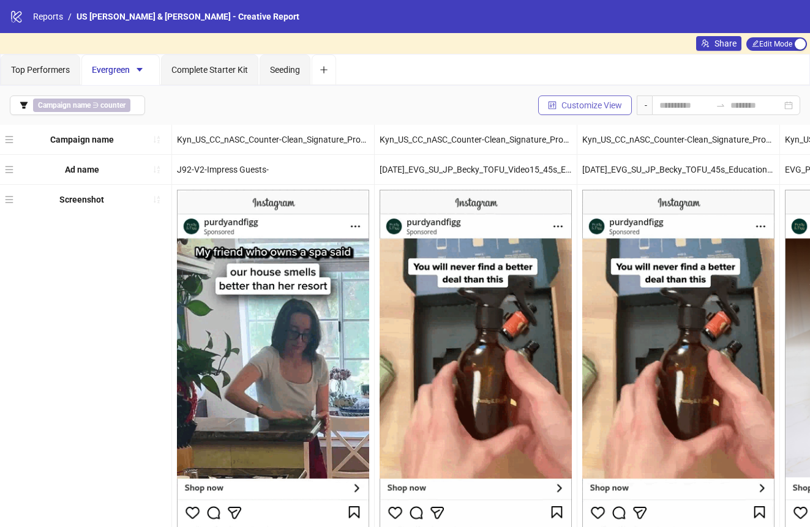
click at [594, 110] on button "Customize View" at bounding box center [585, 105] width 94 height 20
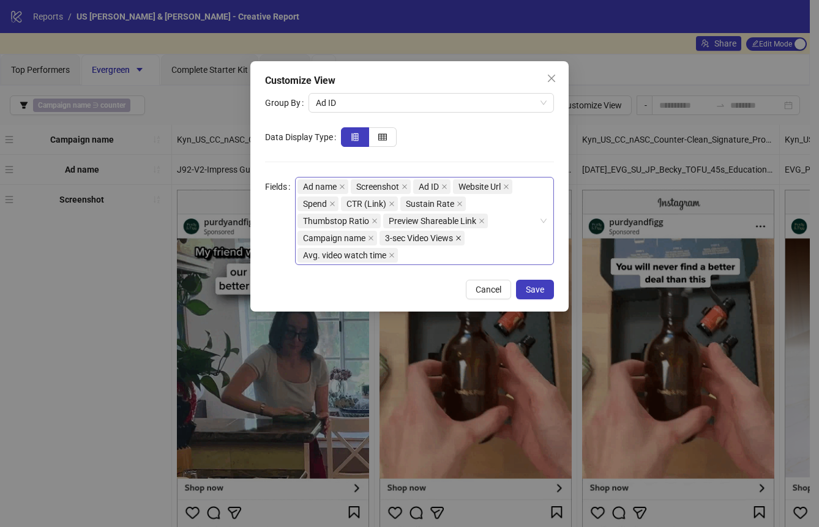
click at [460, 237] on icon "close" at bounding box center [458, 238] width 6 height 6
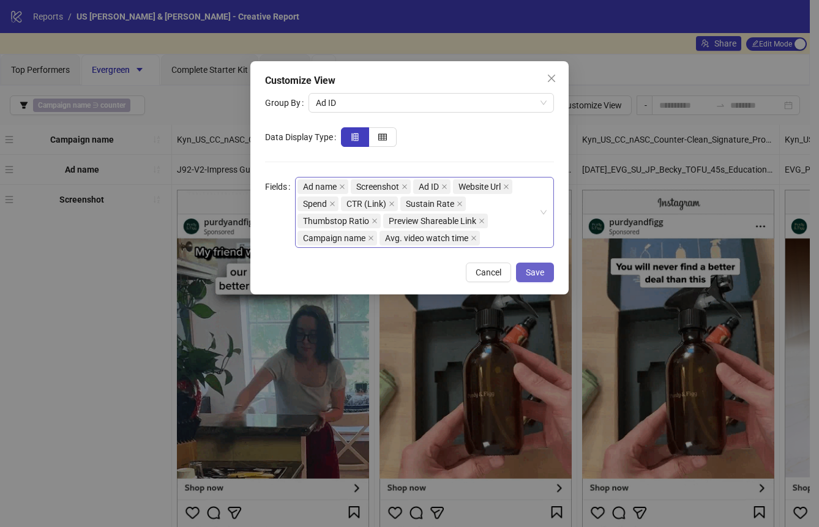
click at [529, 271] on span "Save" at bounding box center [535, 272] width 18 height 10
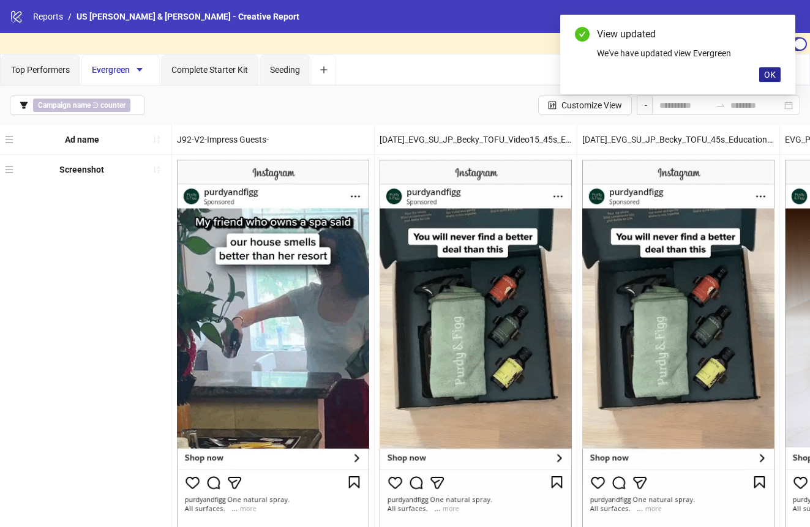
click at [768, 70] on span "OK" at bounding box center [770, 75] width 12 height 10
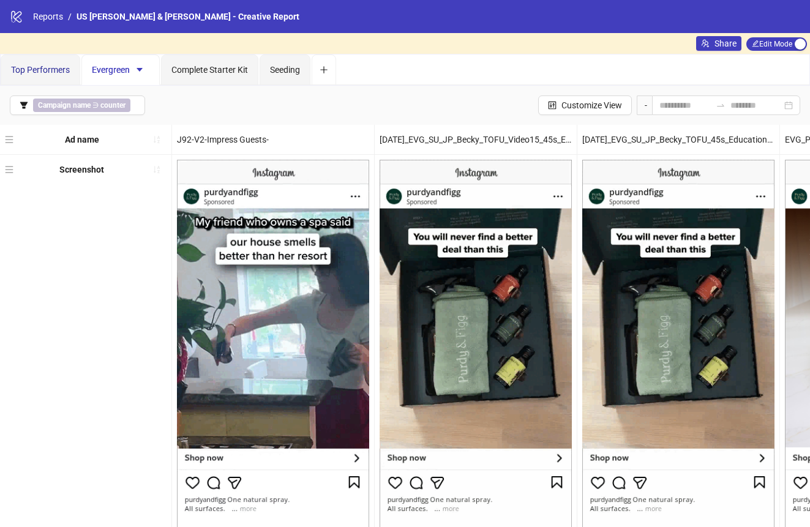
click at [31, 68] on span "Top Performers" at bounding box center [40, 70] width 59 height 10
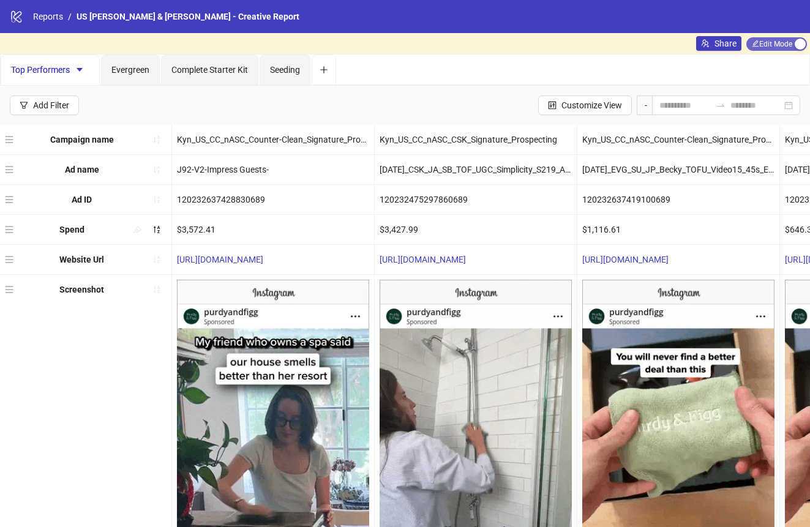
click at [786, 40] on span "Edit Mode Edit Mode" at bounding box center [776, 43] width 61 height 13
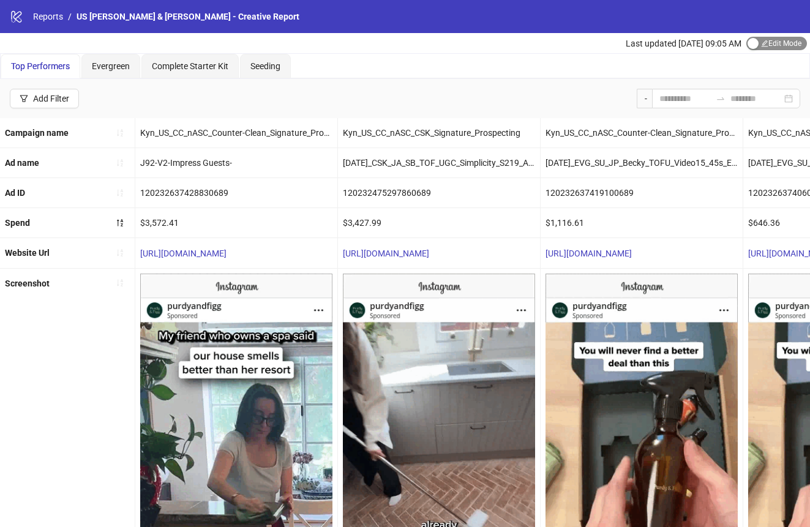
click at [786, 40] on span "Edit Mode Edit Mode" at bounding box center [776, 43] width 61 height 13
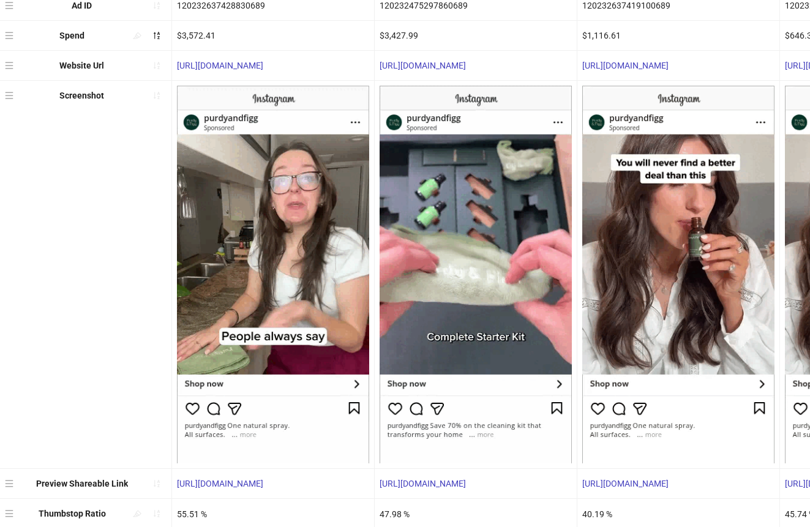
scroll to position [345, 0]
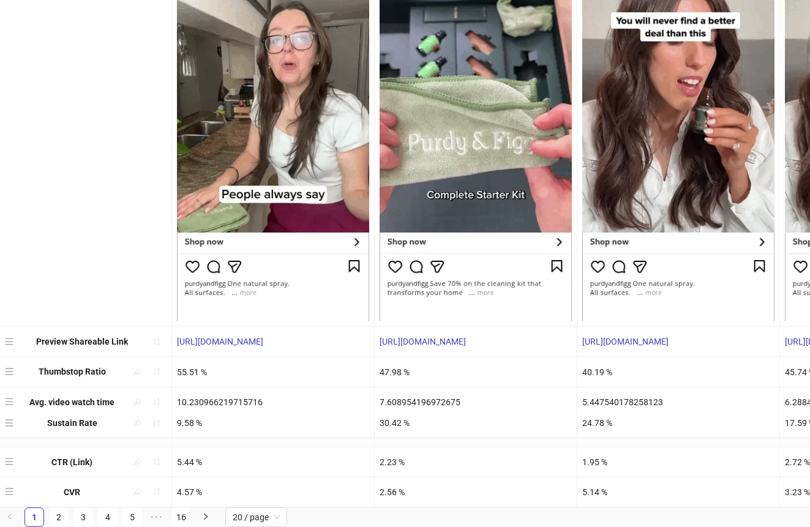
drag, startPoint x: 10, startPoint y: 453, endPoint x: 11, endPoint y: 417, distance: 35.5
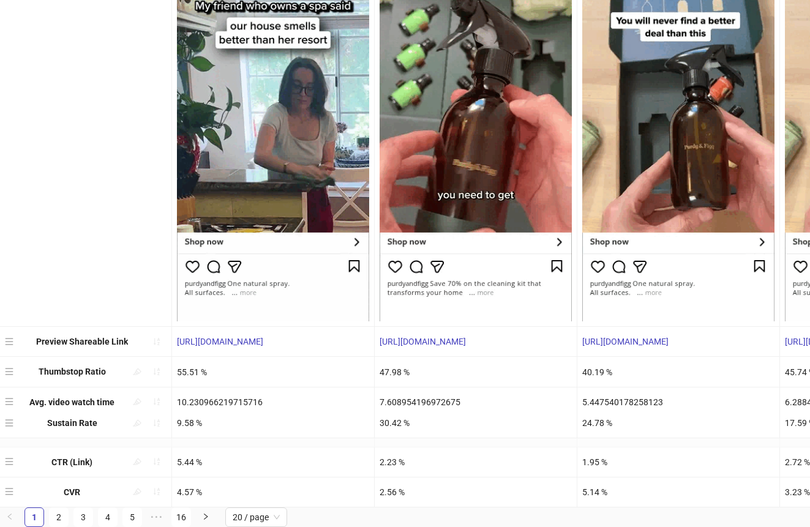
click at [11, 417] on div "Campaign name Kyn_US_CC_nASC_Counter-Clean_Signature_Prospecting Kyn_US_CC_nASC…" at bounding box center [405, 148] width 810 height 719
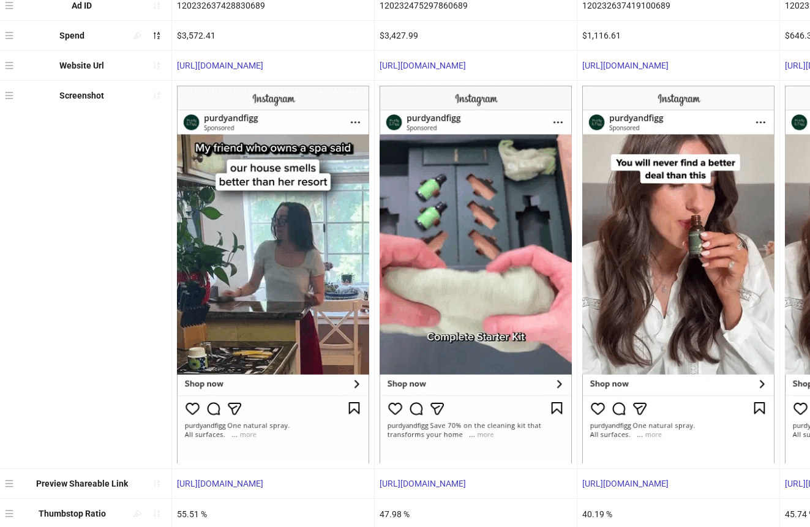
scroll to position [0, 0]
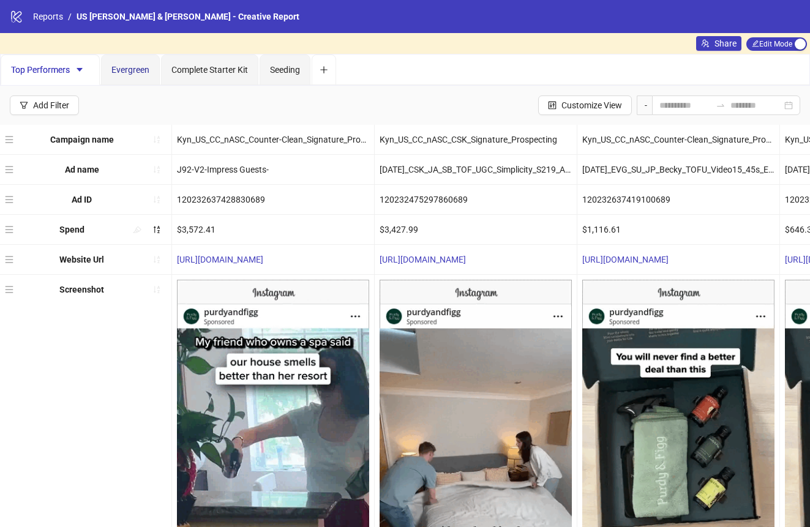
click at [128, 70] on span "Evergreen" at bounding box center [130, 70] width 38 height 10
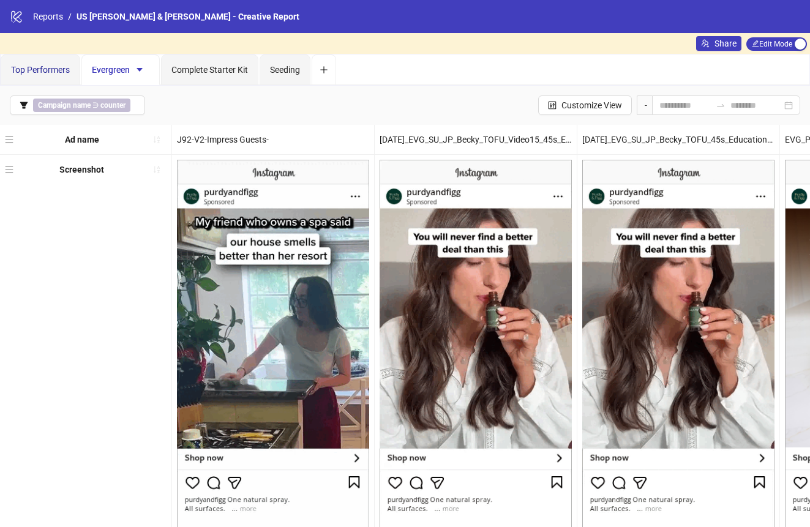
click at [56, 72] on span "Top Performers" at bounding box center [40, 70] width 59 height 10
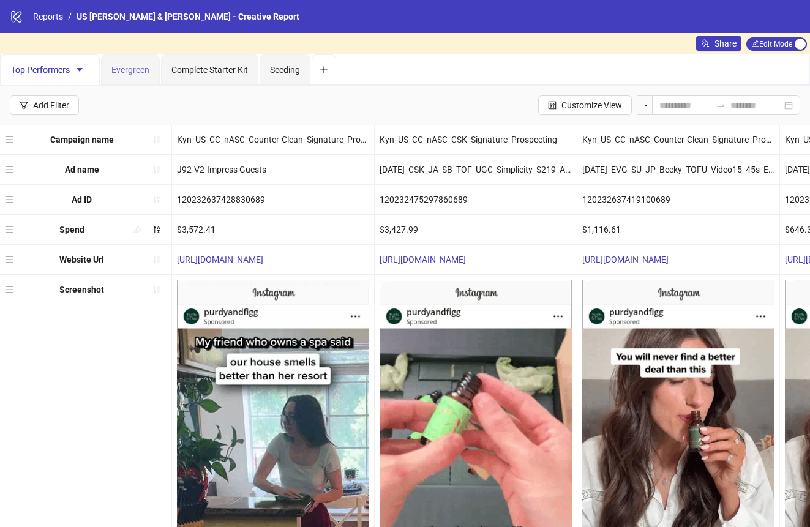
click at [111, 66] on div "Evergreen" at bounding box center [130, 69] width 59 height 31
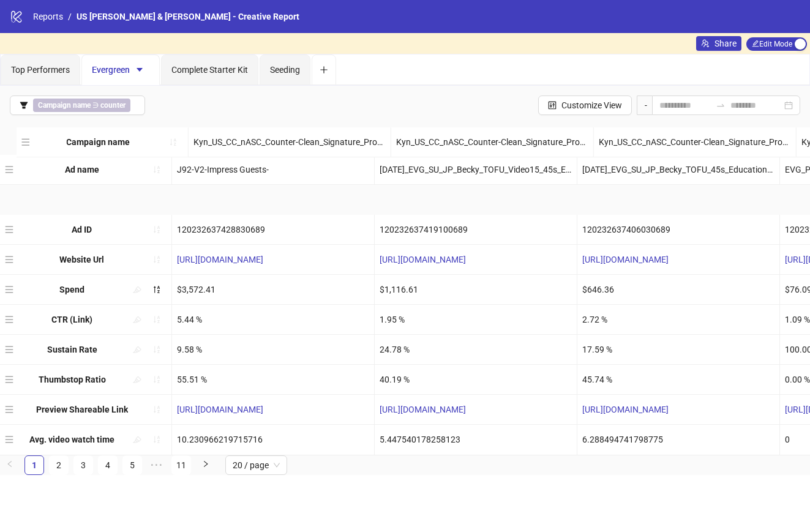
drag, startPoint x: 10, startPoint y: 450, endPoint x: 33, endPoint y: 140, distance: 311.2
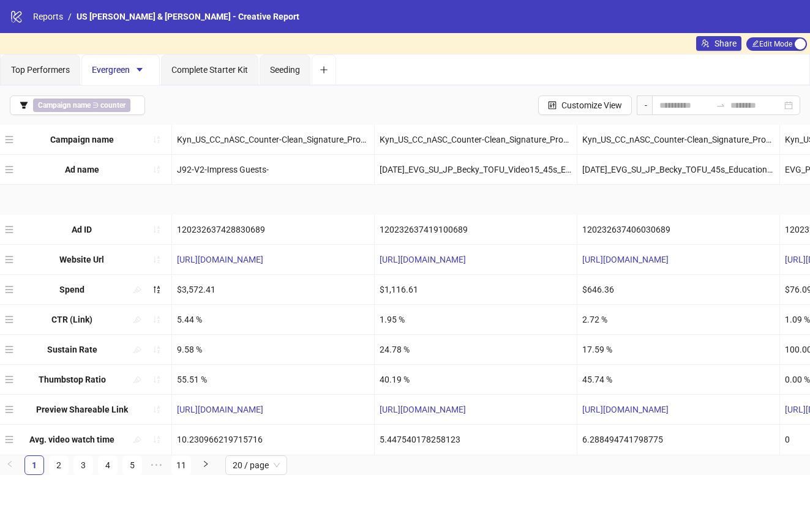
click at [34, 140] on div "Ad name J92-V2-Impress Guests- [DATE]_EVG_SU_JP_Becky_TOFU_Video15_45s_Educatio…" at bounding box center [405, 290] width 810 height 331
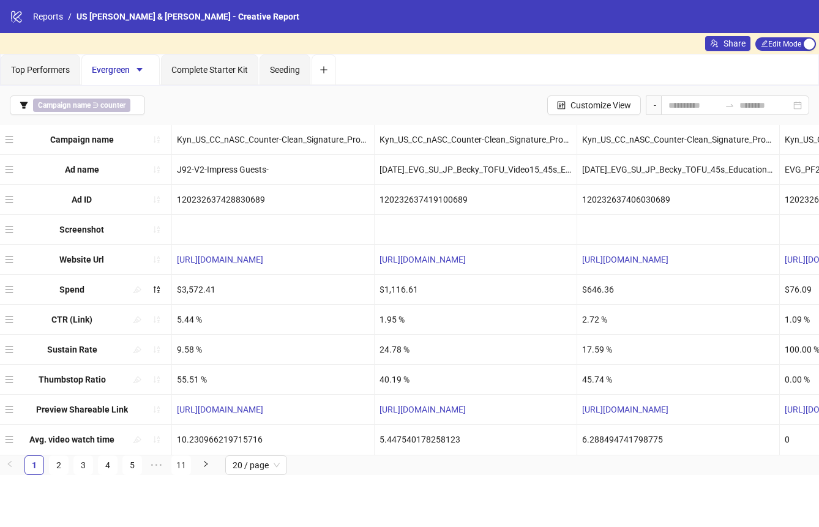
drag, startPoint x: 13, startPoint y: 228, endPoint x: 14, endPoint y: 198, distance: 30.6
click at [14, 198] on div "Campaign name Kyn_US_CC_nASC_Counter-Clean_Signature_Prospecting Kyn_US_CC_nASC…" at bounding box center [409, 290] width 819 height 331
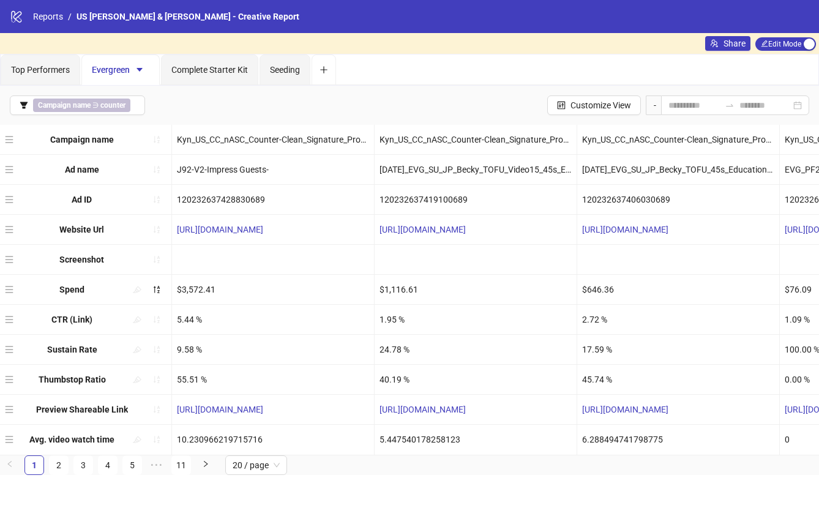
drag, startPoint x: 6, startPoint y: 257, endPoint x: 6, endPoint y: 217, distance: 40.4
click at [6, 217] on div "Campaign name Kyn_US_CC_nASC_Counter-Clean_Signature_Prospecting Kyn_US_CC_nASC…" at bounding box center [409, 290] width 819 height 331
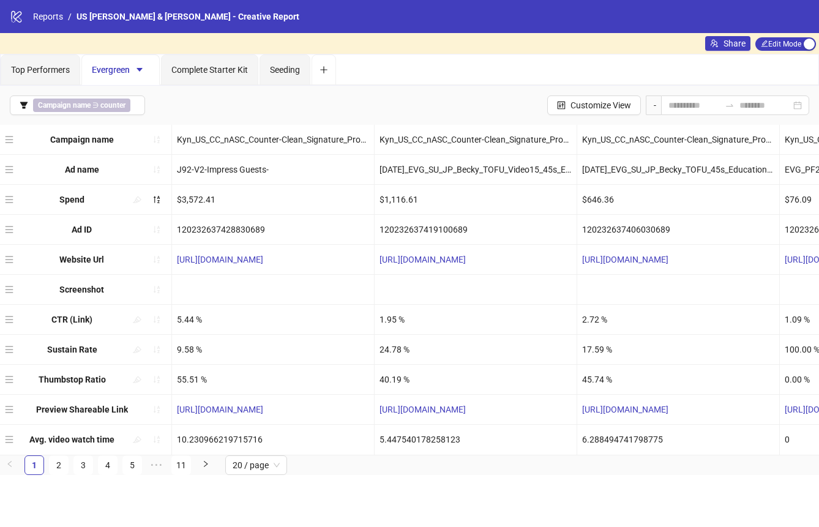
drag, startPoint x: 9, startPoint y: 290, endPoint x: 19, endPoint y: 200, distance: 89.9
click at [19, 200] on div "Campaign name Kyn_US_CC_nASC_Counter-Clean_Signature_Prospecting Kyn_US_CC_nASC…" at bounding box center [409, 290] width 819 height 331
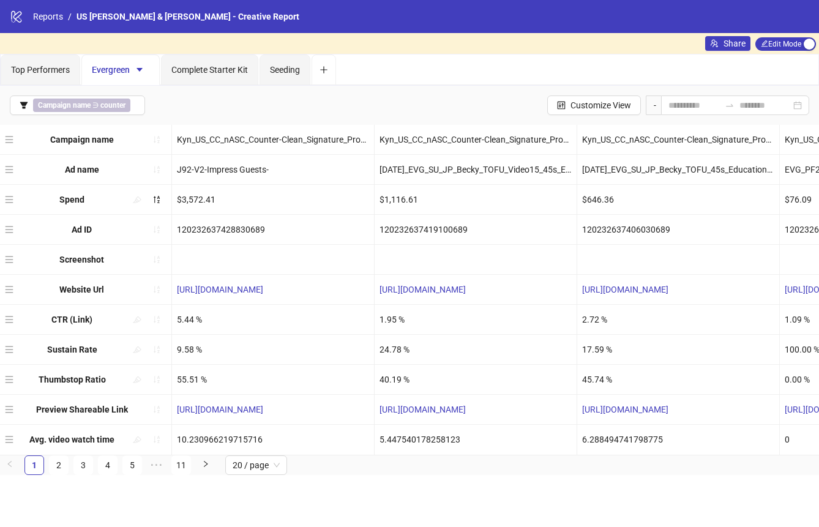
drag, startPoint x: 9, startPoint y: 260, endPoint x: 9, endPoint y: 296, distance: 36.1
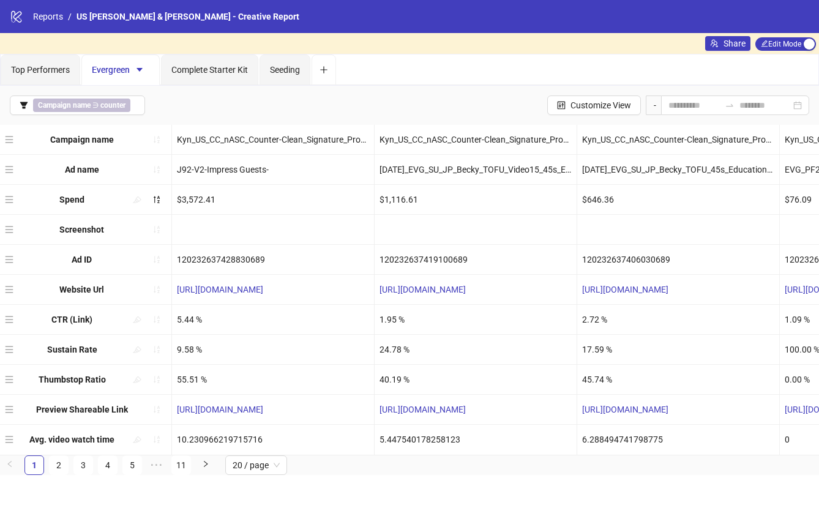
drag, startPoint x: 11, startPoint y: 231, endPoint x: 13, endPoint y: 263, distance: 31.9
drag, startPoint x: 10, startPoint y: 381, endPoint x: 10, endPoint y: 318, distance: 63.0
click at [10, 318] on div "Campaign name Kyn_US_CC_nASC_Counter-Clean_Signature_Prospecting Kyn_US_CC_nASC…" at bounding box center [409, 290] width 819 height 331
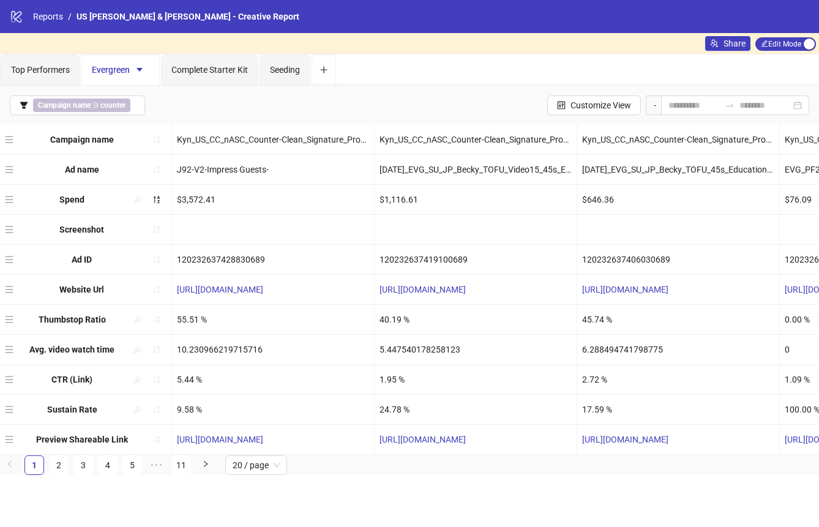
drag, startPoint x: 7, startPoint y: 436, endPoint x: 13, endPoint y: 342, distance: 94.5
click at [13, 342] on div "Campaign name Kyn_US_CC_nASC_Counter-Clean_Signature_Prospecting Kyn_US_CC_nASC…" at bounding box center [409, 290] width 819 height 331
drag, startPoint x: 8, startPoint y: 410, endPoint x: 9, endPoint y: 377, distance: 33.1
click at [9, 377] on div "Campaign name Kyn_US_CC_nASC_Counter-Clean_Signature_Prospecting Kyn_US_CC_nASC…" at bounding box center [409, 290] width 819 height 331
click at [766, 42] on span "Edit Mode Edit Mode" at bounding box center [785, 43] width 61 height 13
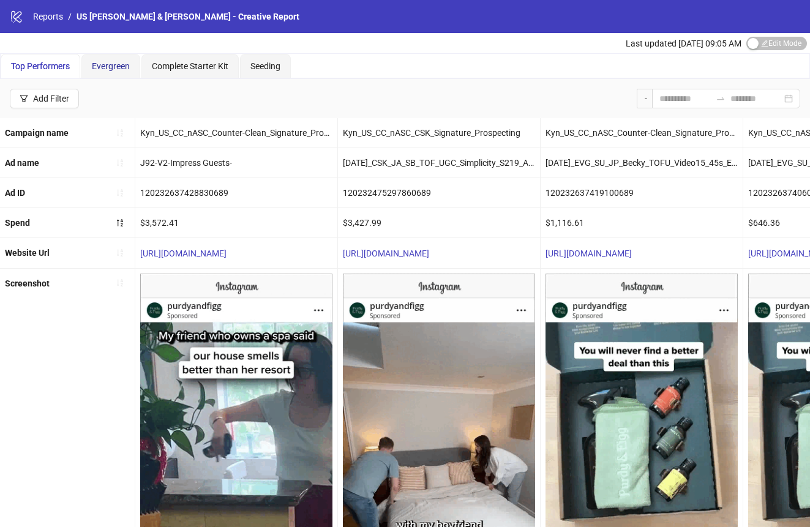
click at [110, 67] on span "Evergreen" at bounding box center [111, 66] width 38 height 10
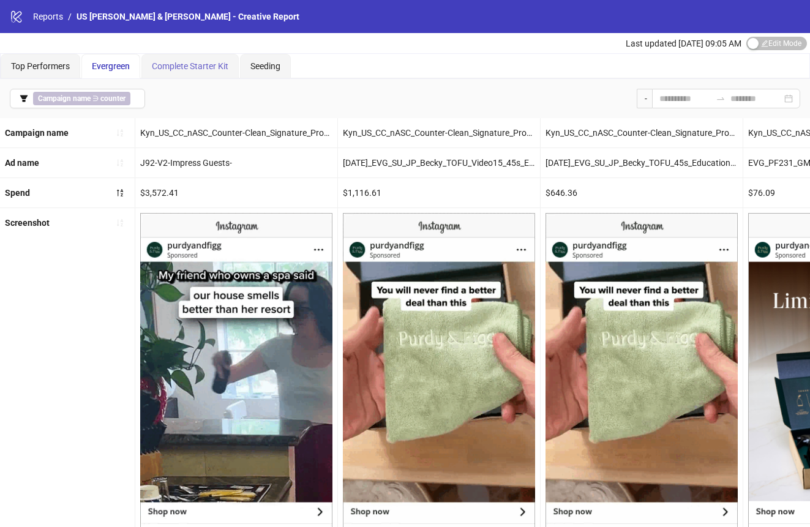
click at [187, 56] on div "Complete Starter Kit" at bounding box center [189, 66] width 97 height 24
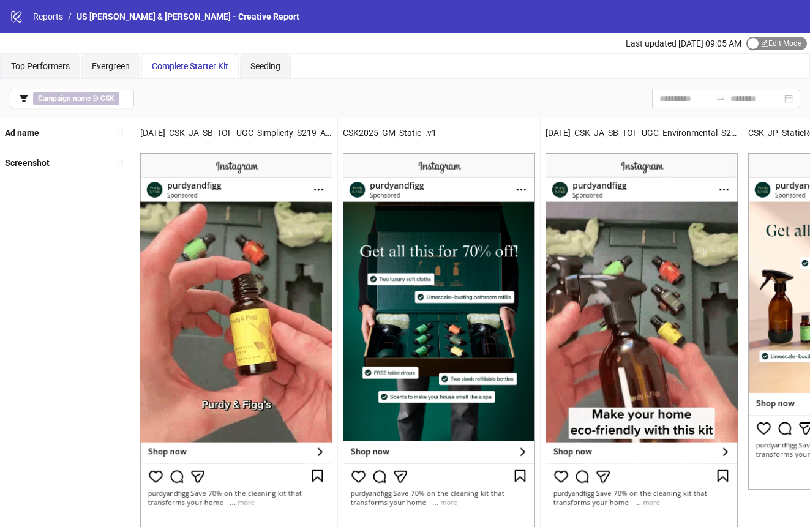
click at [771, 38] on span "Edit Mode Edit Mode" at bounding box center [776, 43] width 61 height 13
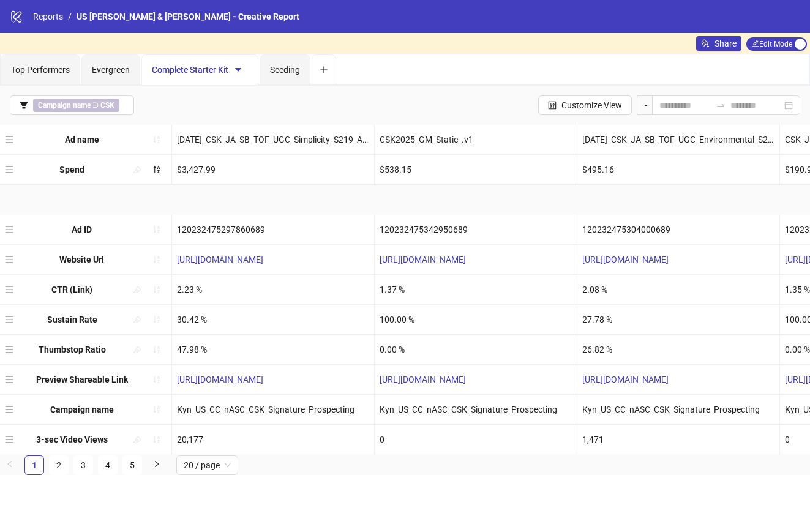
drag, startPoint x: 8, startPoint y: 343, endPoint x: 46, endPoint y: 171, distance: 175.5
click at [46, 171] on div "Ad name April25_CSK_JA_SB_TOF_UGC_Simplicity_S219_A_v1_ CSK2025_GM_Static_.v1 A…" at bounding box center [405, 290] width 810 height 331
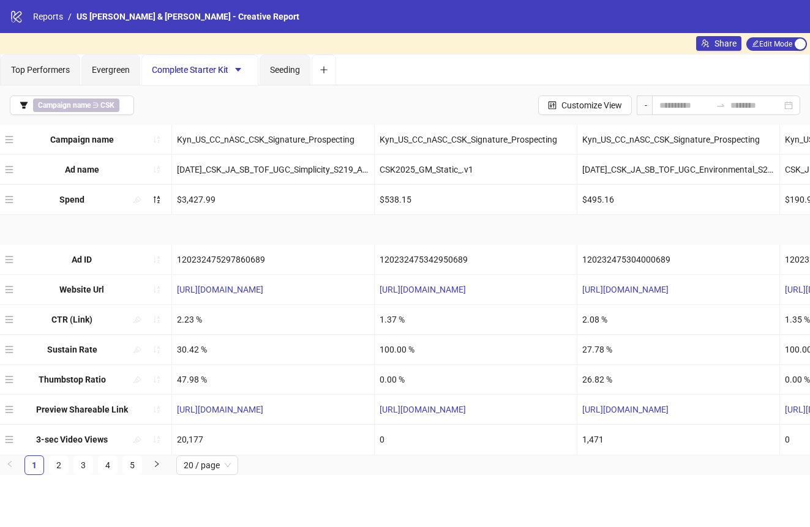
drag, startPoint x: 7, startPoint y: 456, endPoint x: 28, endPoint y: 141, distance: 315.3
click at [28, 141] on div "Ad name April25_CSK_JA_SB_TOF_UGC_Simplicity_S219_A_v1_ CSK2025_GM_Static_.v1 A…" at bounding box center [405, 290] width 810 height 331
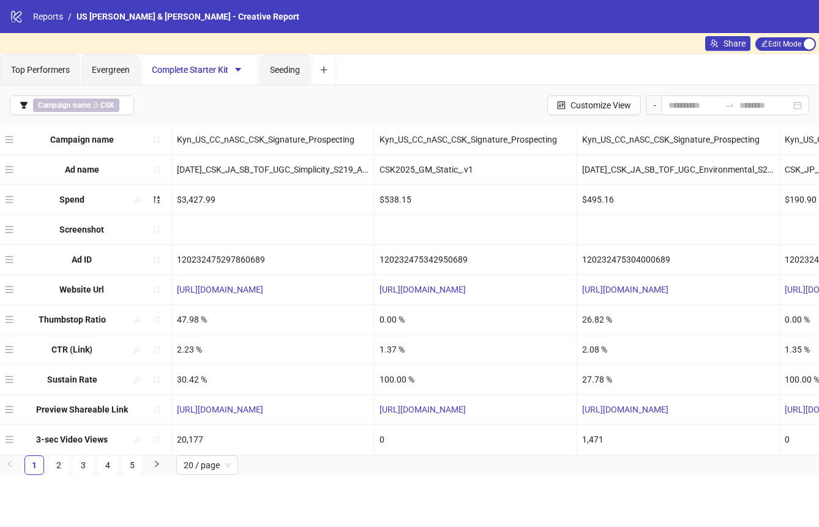
drag, startPoint x: 10, startPoint y: 383, endPoint x: 12, endPoint y: 320, distance: 63.1
click at [12, 320] on div "Campaign name Kyn_US_CC_nASC_CSK_Signature_Prospecting Kyn_US_CC_nASC_CSK_Signa…" at bounding box center [409, 290] width 819 height 331
drag, startPoint x: 12, startPoint y: 378, endPoint x: 11, endPoint y: 345, distance: 32.4
click at [11, 345] on div "Campaign name Kyn_US_CC_nASC_CSK_Signature_Prospecting Kyn_US_CC_nASC_CSK_Signa…" at bounding box center [409, 290] width 819 height 331
click at [769, 47] on span "Edit Mode Edit Mode" at bounding box center [785, 43] width 61 height 13
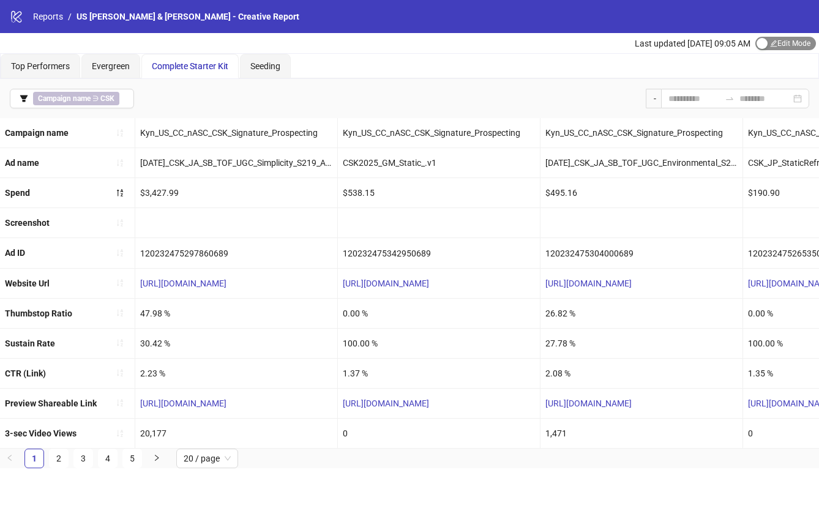
click at [769, 47] on span "Edit Mode Edit Mode" at bounding box center [785, 43] width 61 height 13
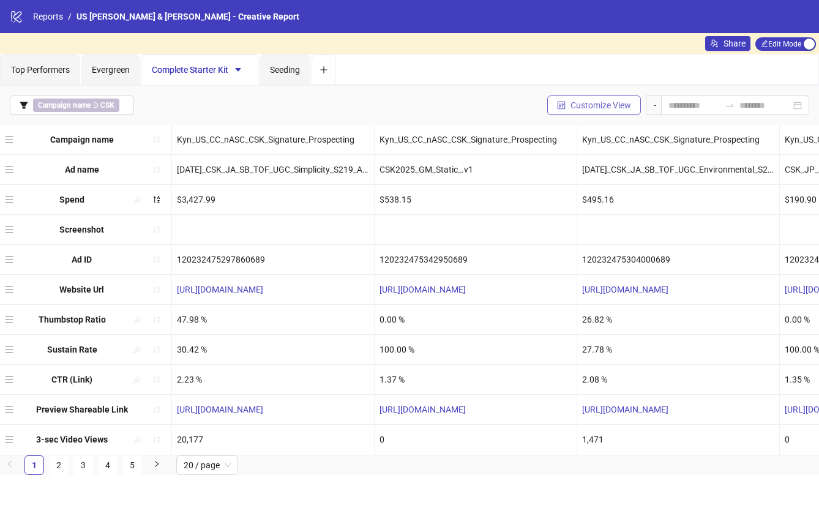
click at [620, 108] on span "Customize View" at bounding box center [600, 105] width 61 height 10
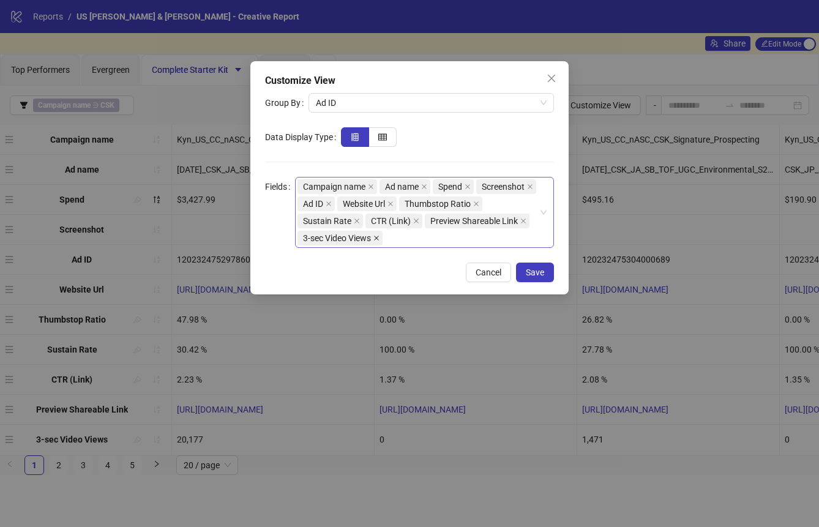
click at [379, 237] on icon "close" at bounding box center [376, 238] width 6 height 6
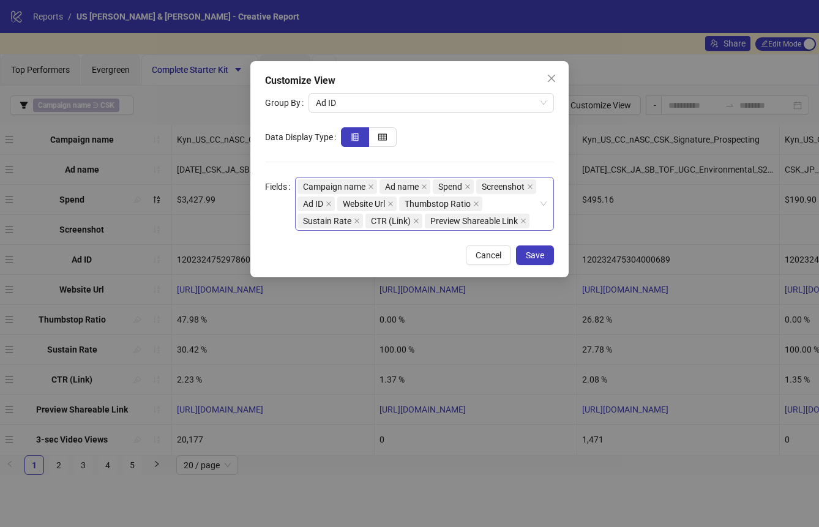
click at [481, 230] on div "Campaign name Ad name Spend Screenshot Ad ID Website Url Thumbstop Ratio Sustai…" at bounding box center [417, 203] width 241 height 51
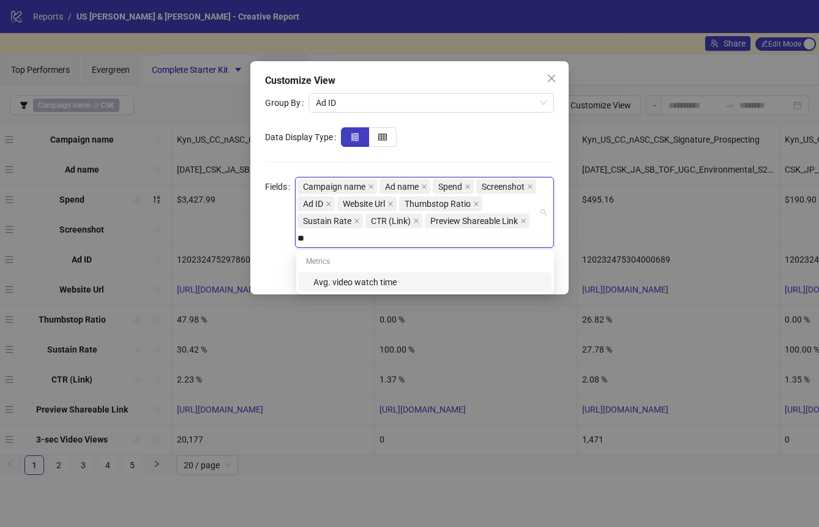
type input "***"
click at [466, 283] on div "Avg. video watch time" at bounding box center [428, 281] width 231 height 13
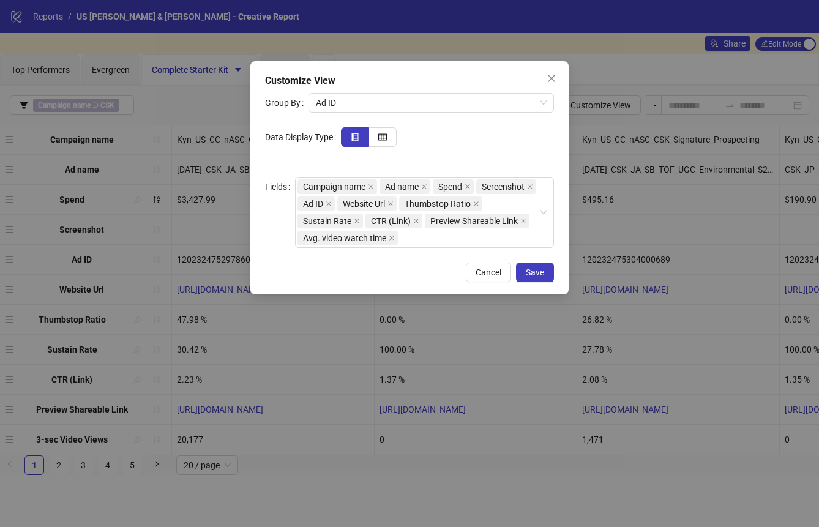
click at [550, 138] on div at bounding box center [447, 137] width 213 height 20
click at [539, 272] on span "Save" at bounding box center [535, 272] width 18 height 10
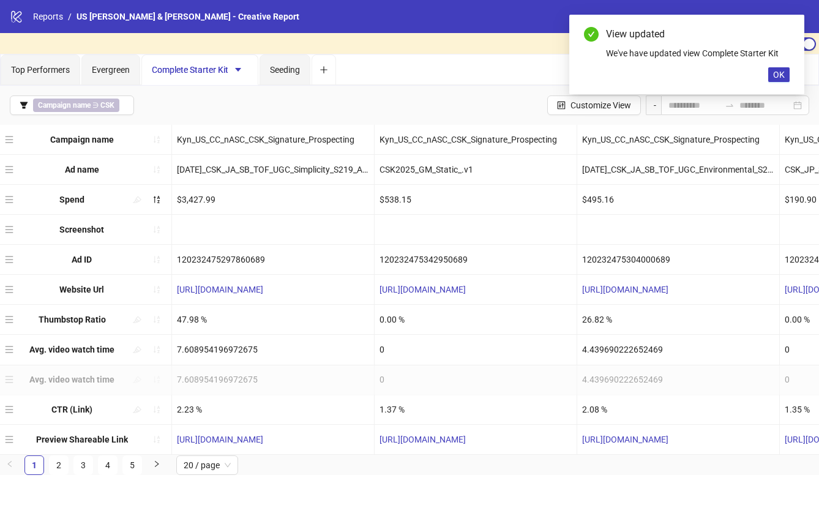
drag, startPoint x: 7, startPoint y: 446, endPoint x: 12, endPoint y: 359, distance: 87.0
click at [12, 359] on div "Campaign name Kyn_US_CC_nASC_CSK_Signature_Prospecting Kyn_US_CC_nASC_CSK_Signa…" at bounding box center [409, 290] width 819 height 331
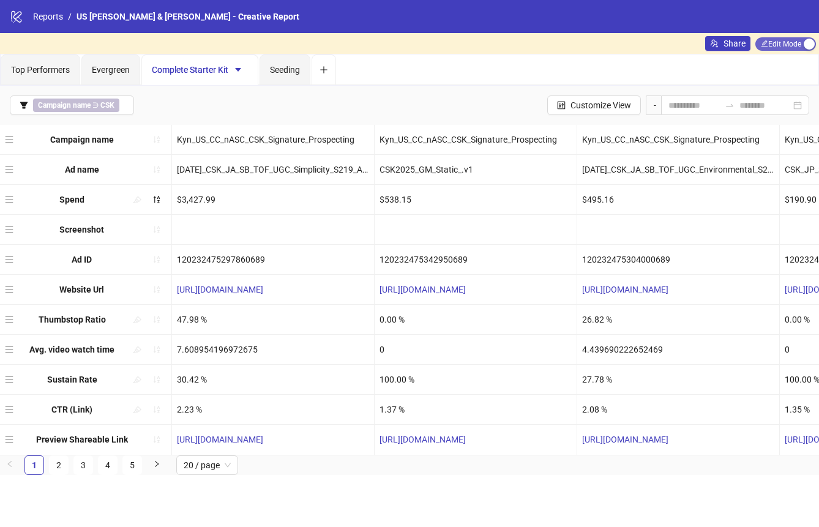
click at [792, 46] on span "Edit Mode Edit Mode" at bounding box center [785, 43] width 61 height 13
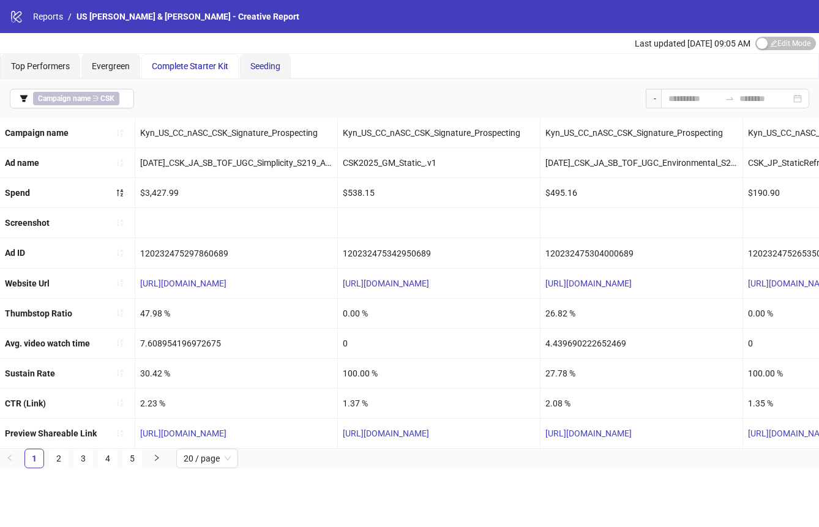
click at [264, 64] on span "Seeding" at bounding box center [265, 66] width 30 height 10
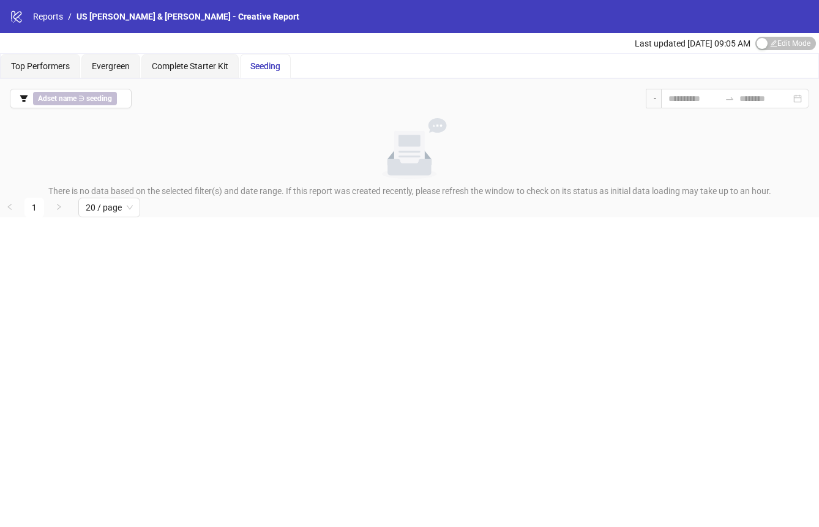
click at [274, 69] on span "Seeding" at bounding box center [265, 66] width 30 height 10
click at [96, 102] on b "seeding" at bounding box center [99, 98] width 26 height 9
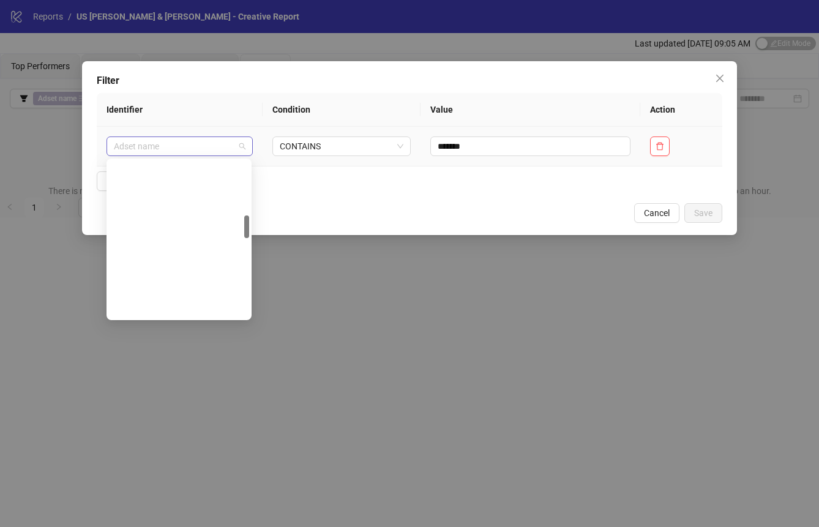
click at [179, 144] on span "Adset name" at bounding box center [180, 146] width 132 height 18
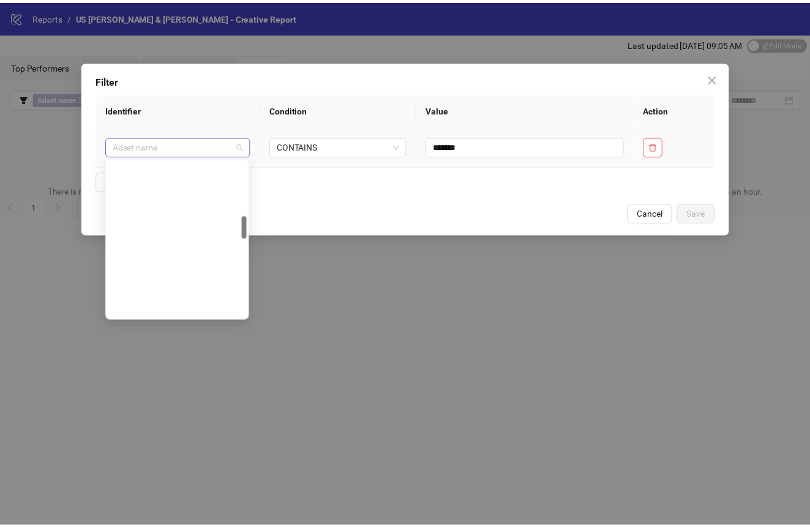
scroll to position [372, 0]
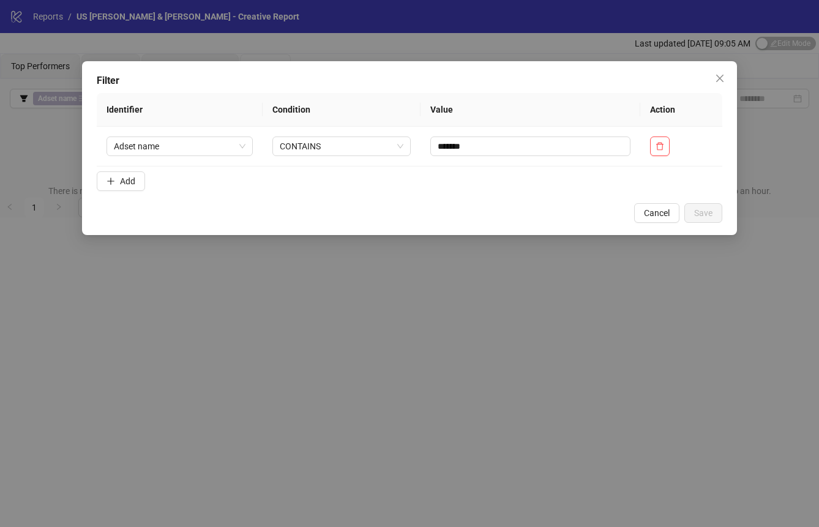
click at [362, 179] on form "Identifier Condition Value Action Adset name CONTAINS ******* Add" at bounding box center [410, 144] width 626 height 103
click at [657, 211] on span "Cancel" at bounding box center [657, 213] width 26 height 10
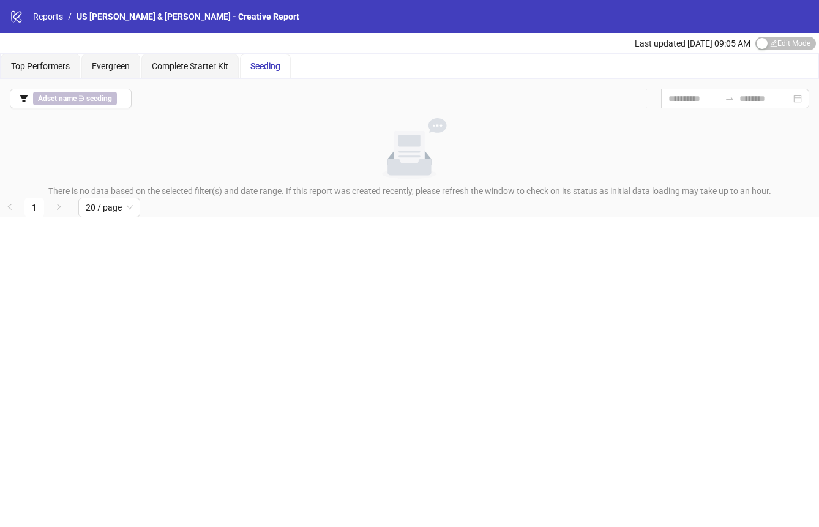
click at [290, 67] on div "Seeding" at bounding box center [265, 66] width 51 height 24
click at [57, 59] on div "Top Performers" at bounding box center [41, 66] width 80 height 24
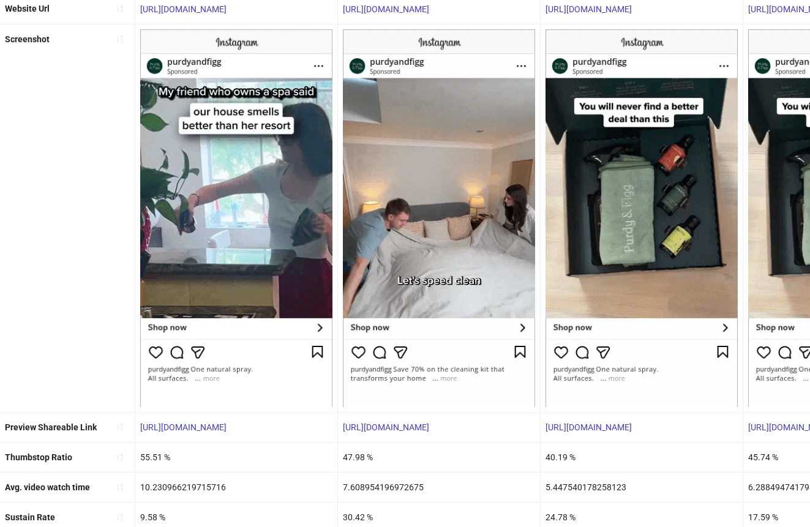
scroll to position [0, 0]
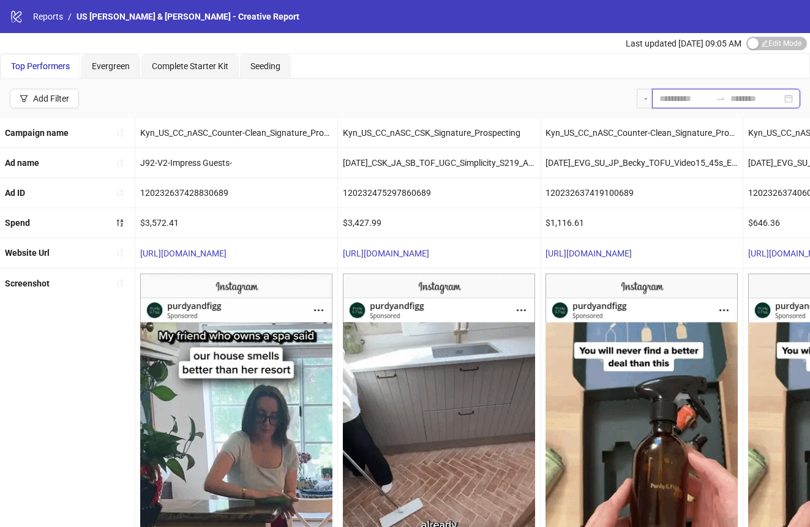
click at [671, 94] on input at bounding box center [684, 98] width 51 height 13
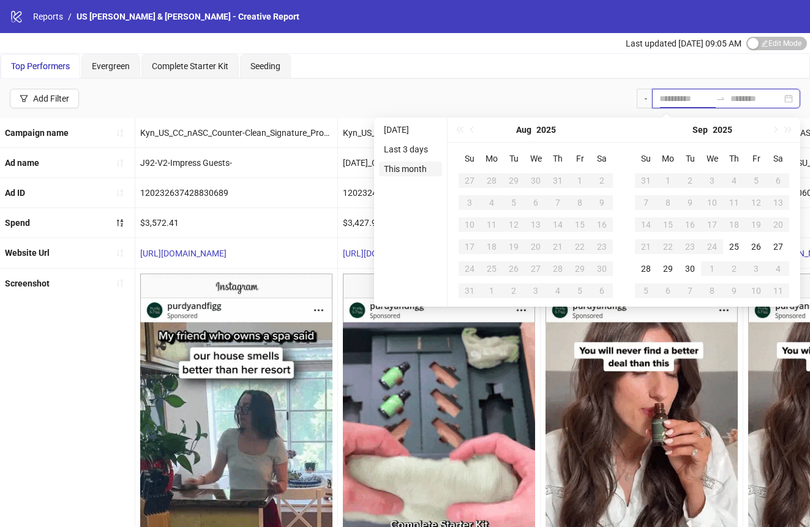
type input "**********"
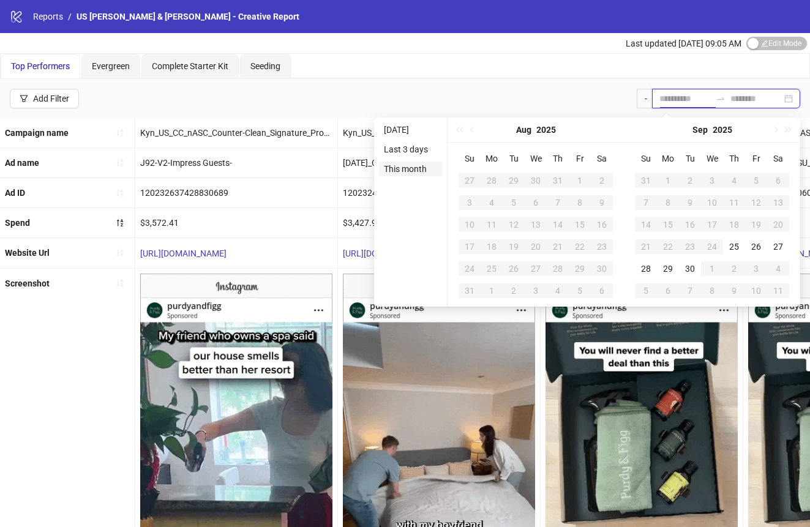
type input "**********"
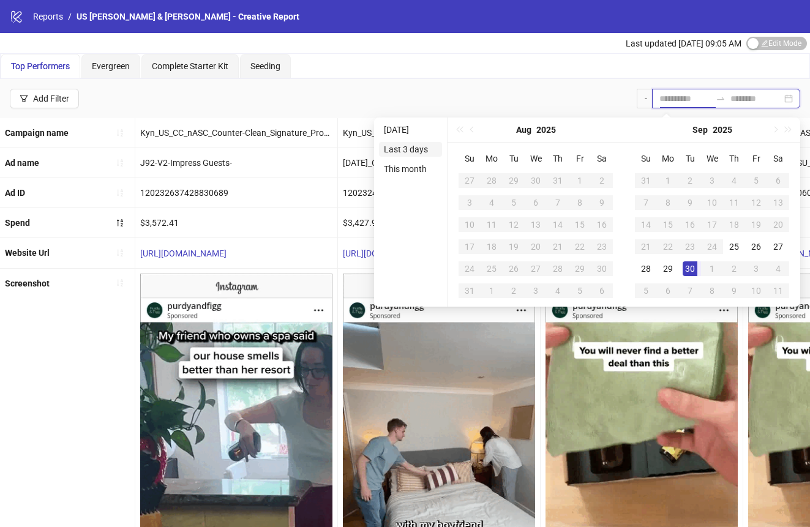
type input "**********"
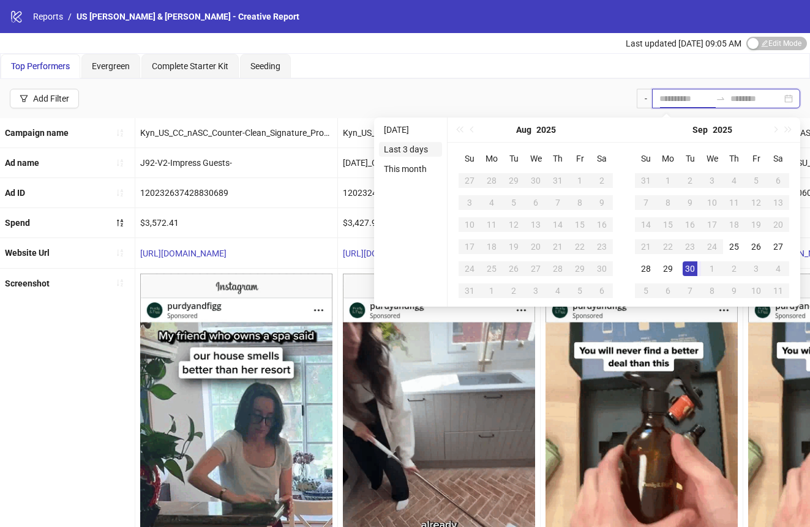
type input "**********"
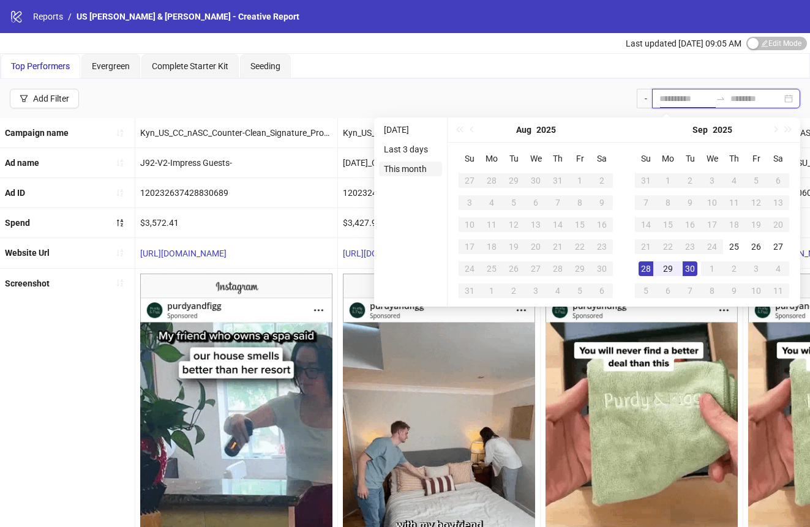
type input "**********"
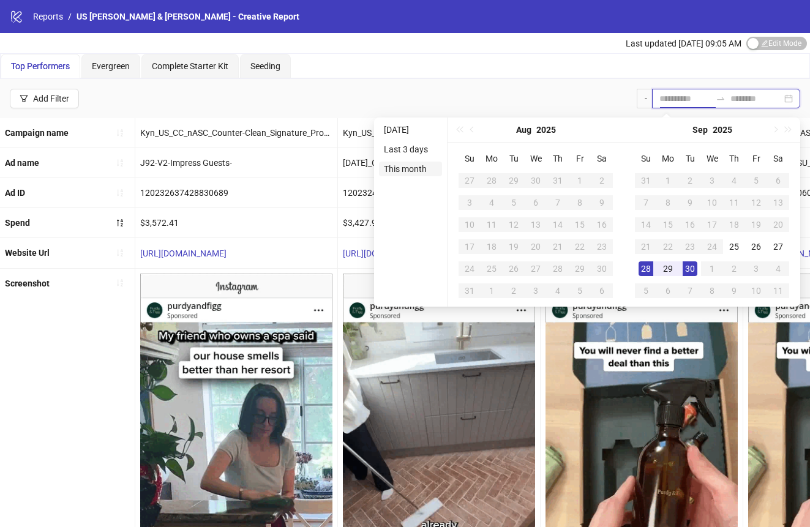
type input "**********"
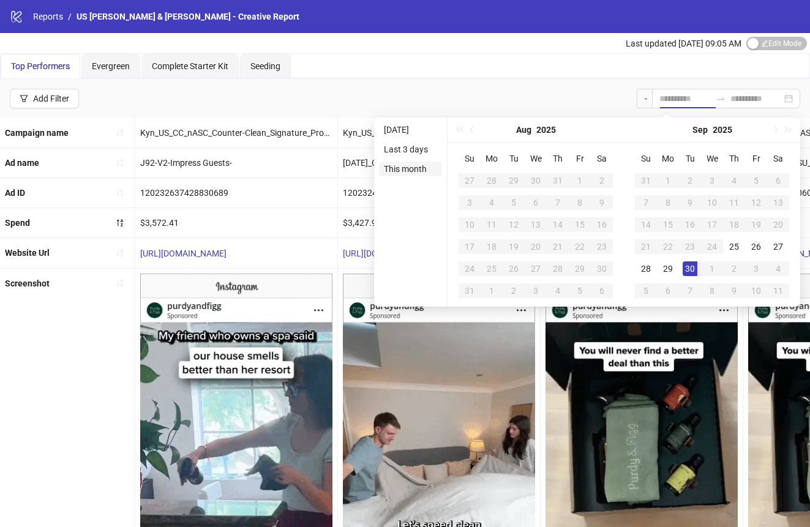
click at [411, 168] on li "This month" at bounding box center [410, 169] width 63 height 15
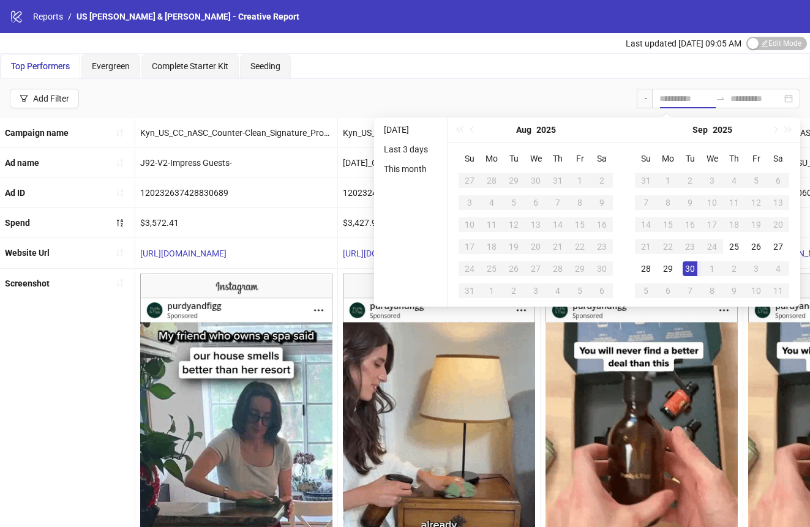
type input "**********"
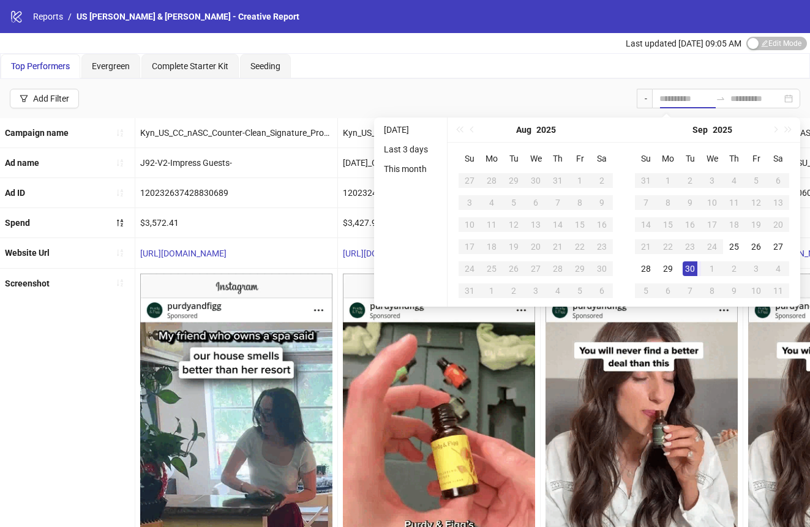
type input "**********"
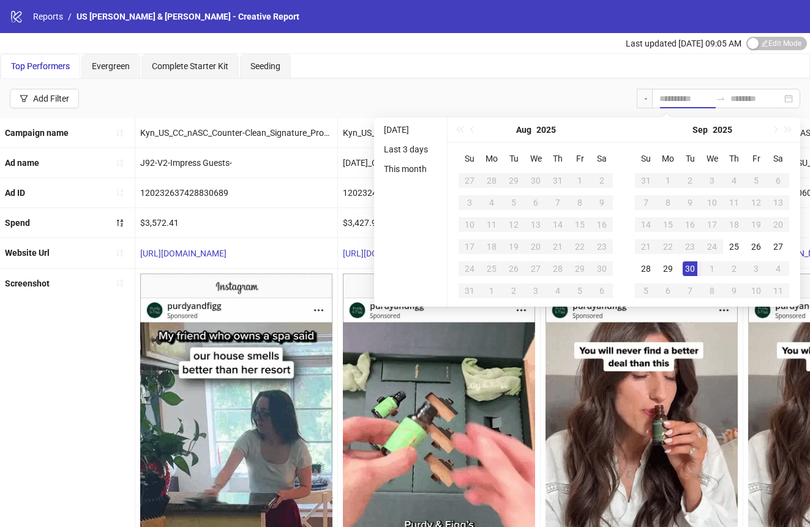
click at [520, 84] on div "Add Filter -" at bounding box center [405, 98] width 810 height 39
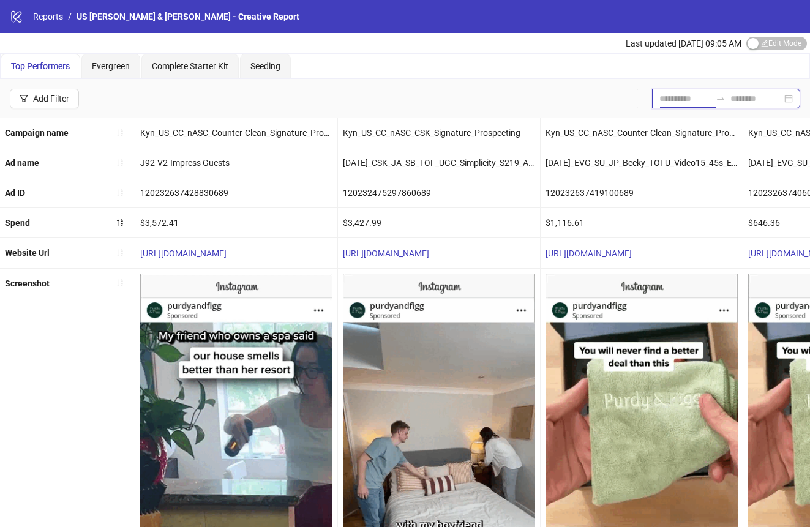
click at [691, 95] on input at bounding box center [684, 98] width 51 height 13
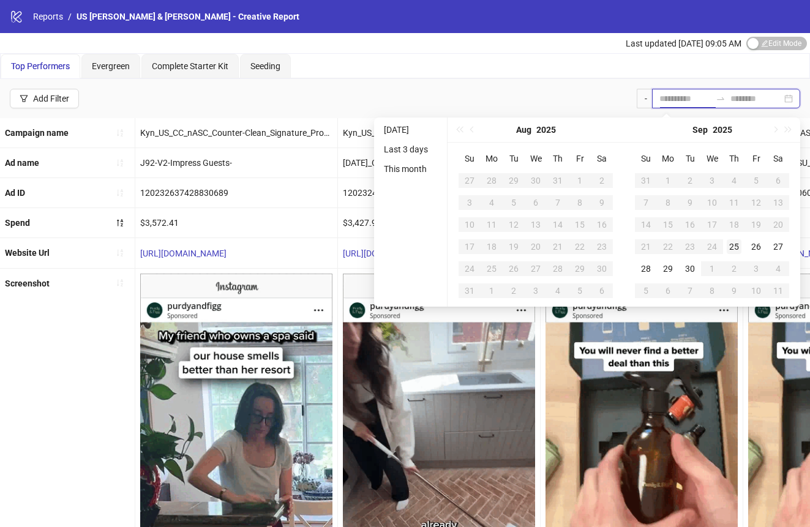
type input "**********"
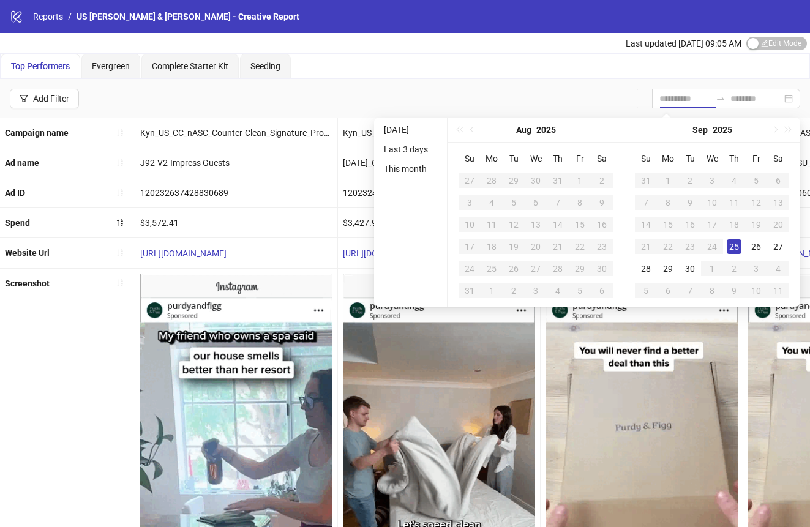
click at [728, 245] on div "25" at bounding box center [734, 246] width 15 height 15
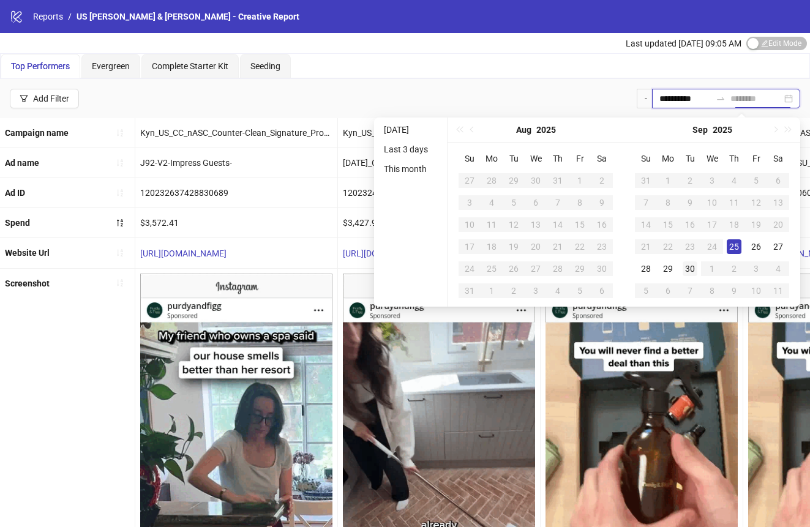
type input "**********"
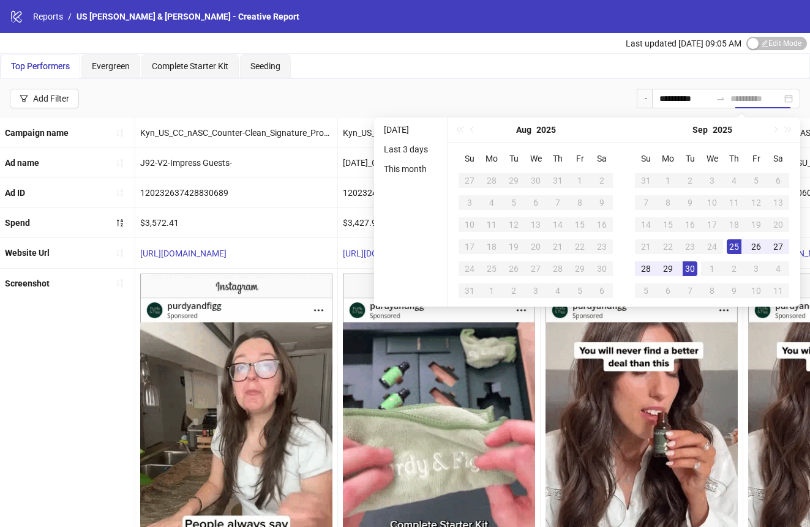
click at [691, 263] on div "30" at bounding box center [689, 268] width 15 height 15
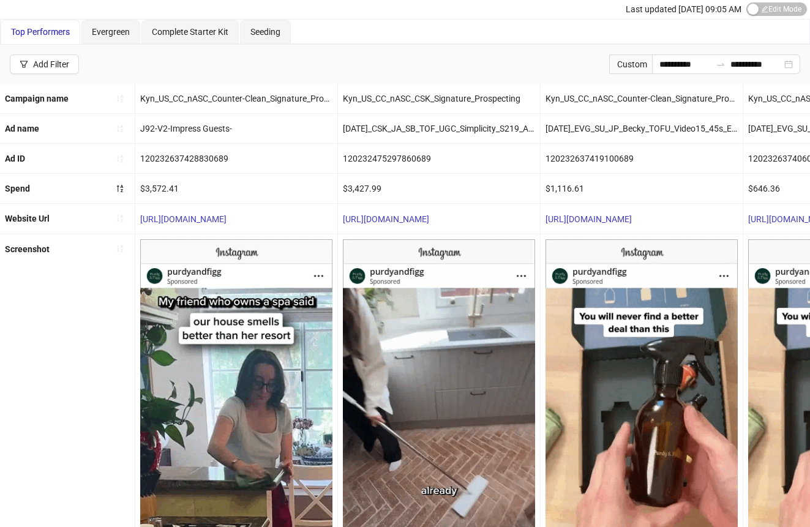
scroll to position [33, 0]
